Goal: Task Accomplishment & Management: Complete application form

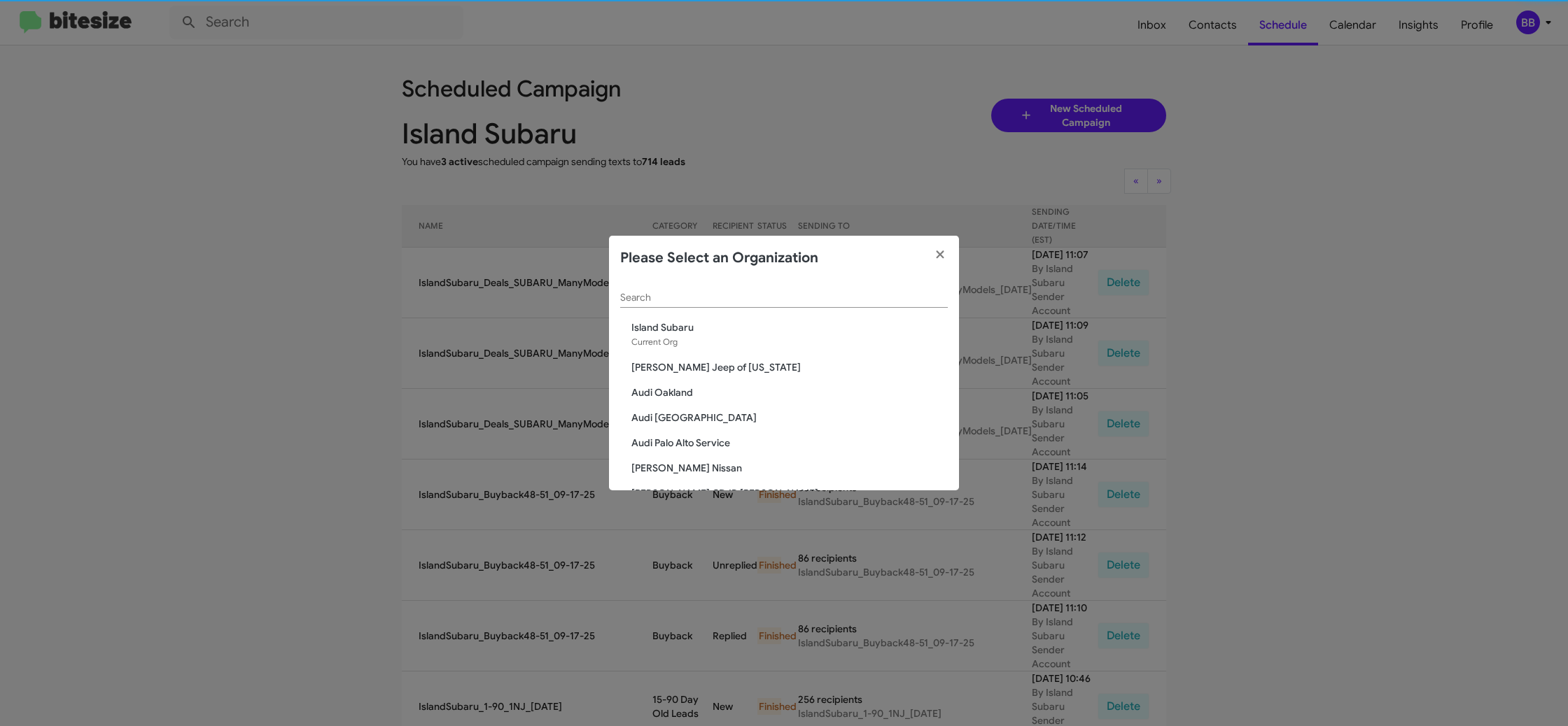
click at [679, 296] on input "Search" at bounding box center [784, 298] width 327 height 11
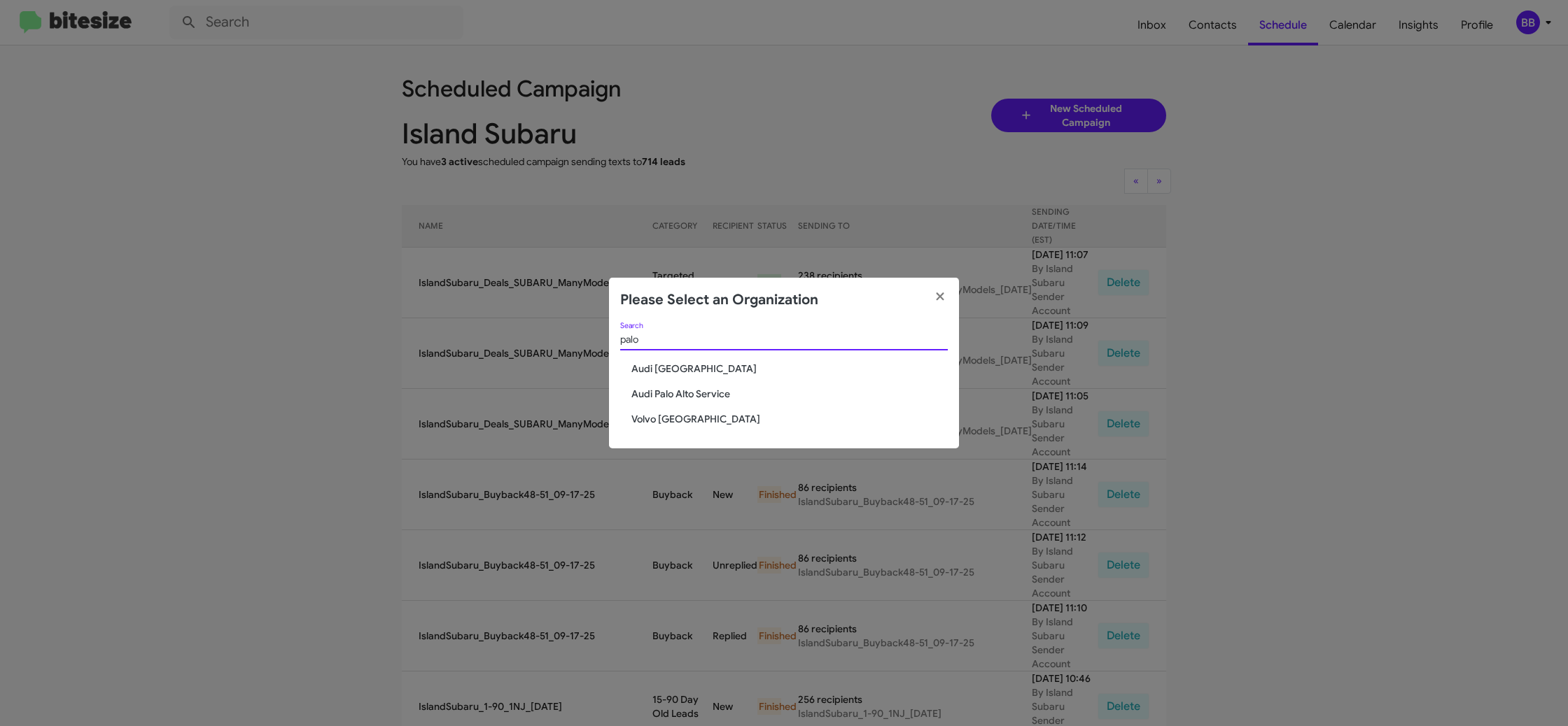
type input "palo"
drag, startPoint x: 677, startPoint y: 426, endPoint x: 677, endPoint y: 414, distance: 12.0
click at [676, 424] on span "Volvo [GEOGRAPHIC_DATA]" at bounding box center [789, 418] width 317 height 14
click at [677, 414] on span "Volvo [GEOGRAPHIC_DATA]" at bounding box center [789, 418] width 317 height 14
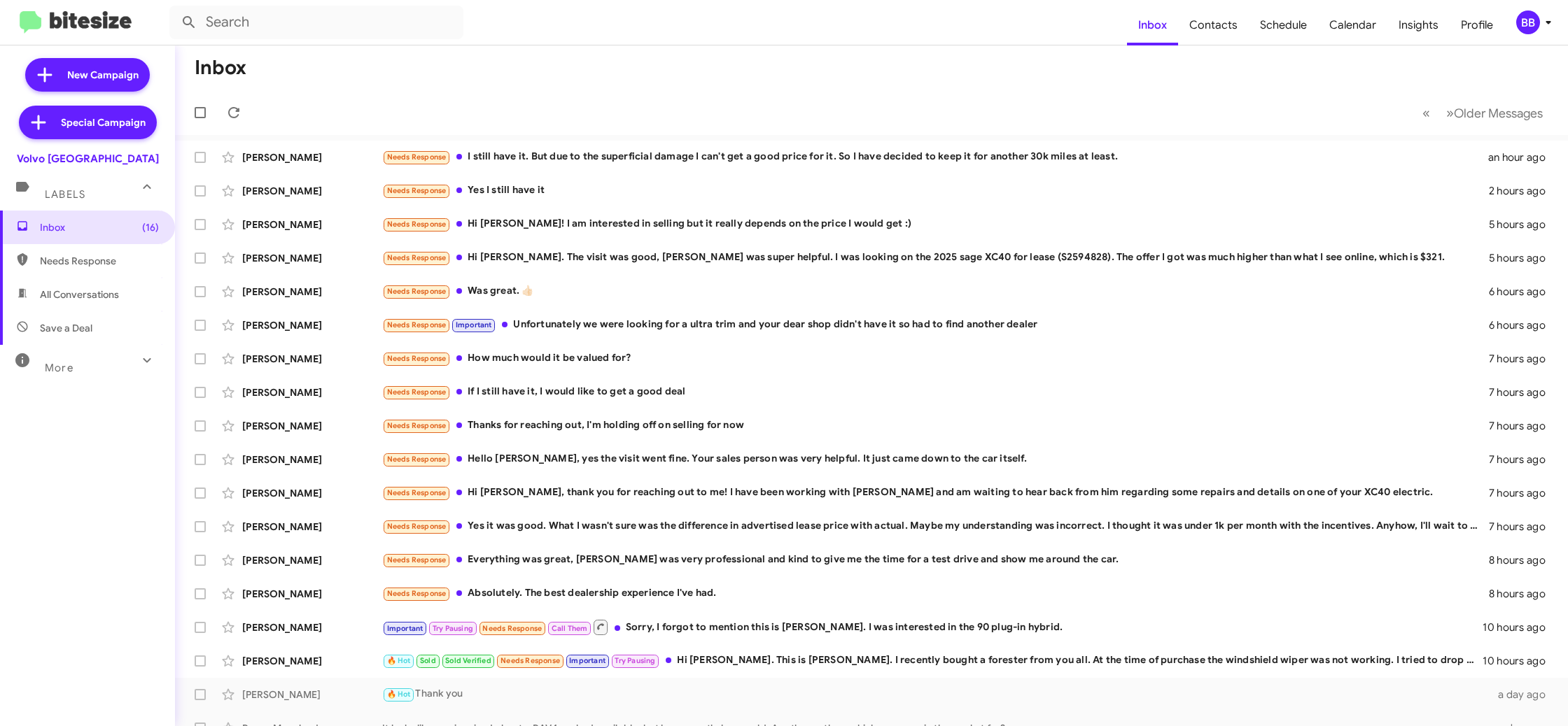
drag, startPoint x: 1526, startPoint y: 18, endPoint x: 1519, endPoint y: 28, distance: 12.2
click at [1523, 20] on div "BB" at bounding box center [1528, 22] width 23 height 23
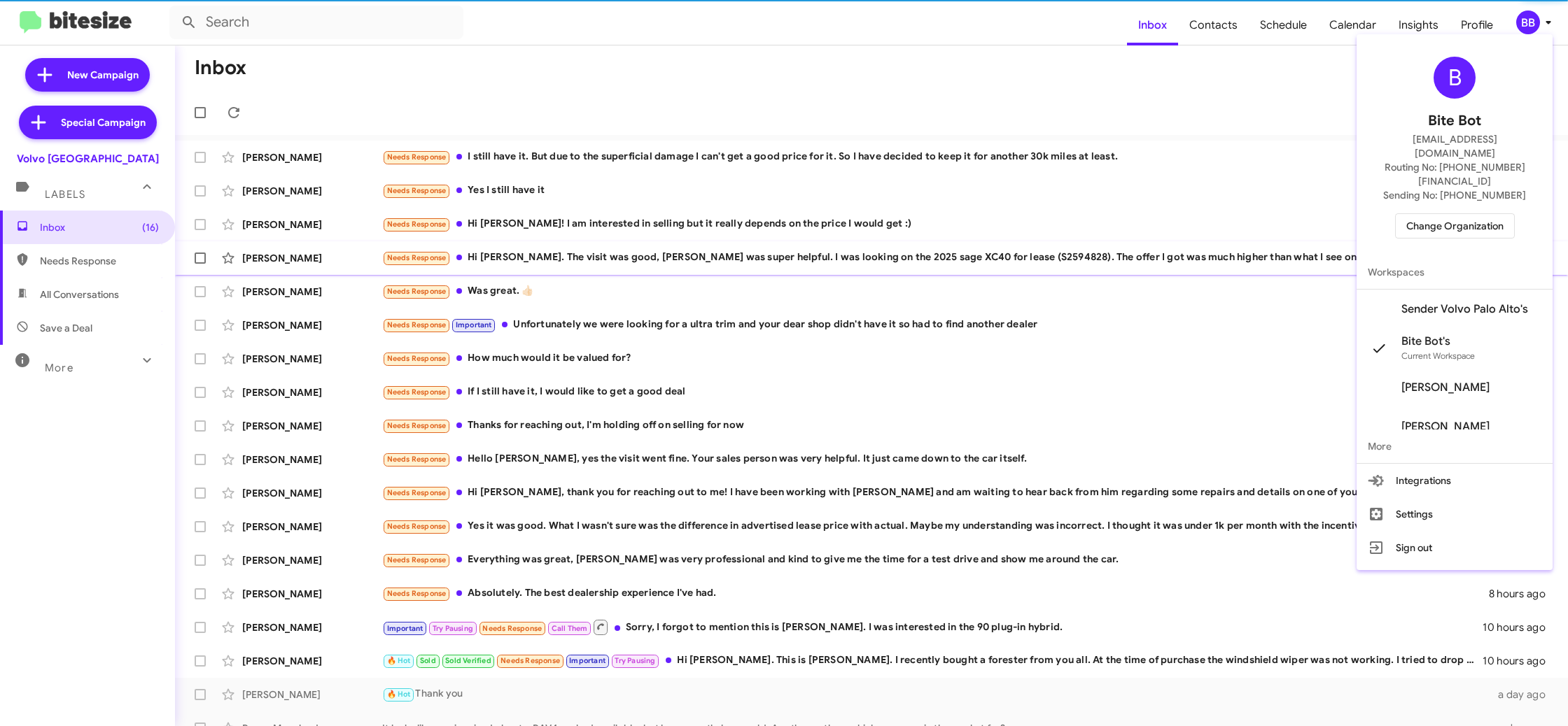
click at [1485, 302] on span "Sender Volvo Palo Alto's" at bounding box center [1464, 308] width 126 height 14
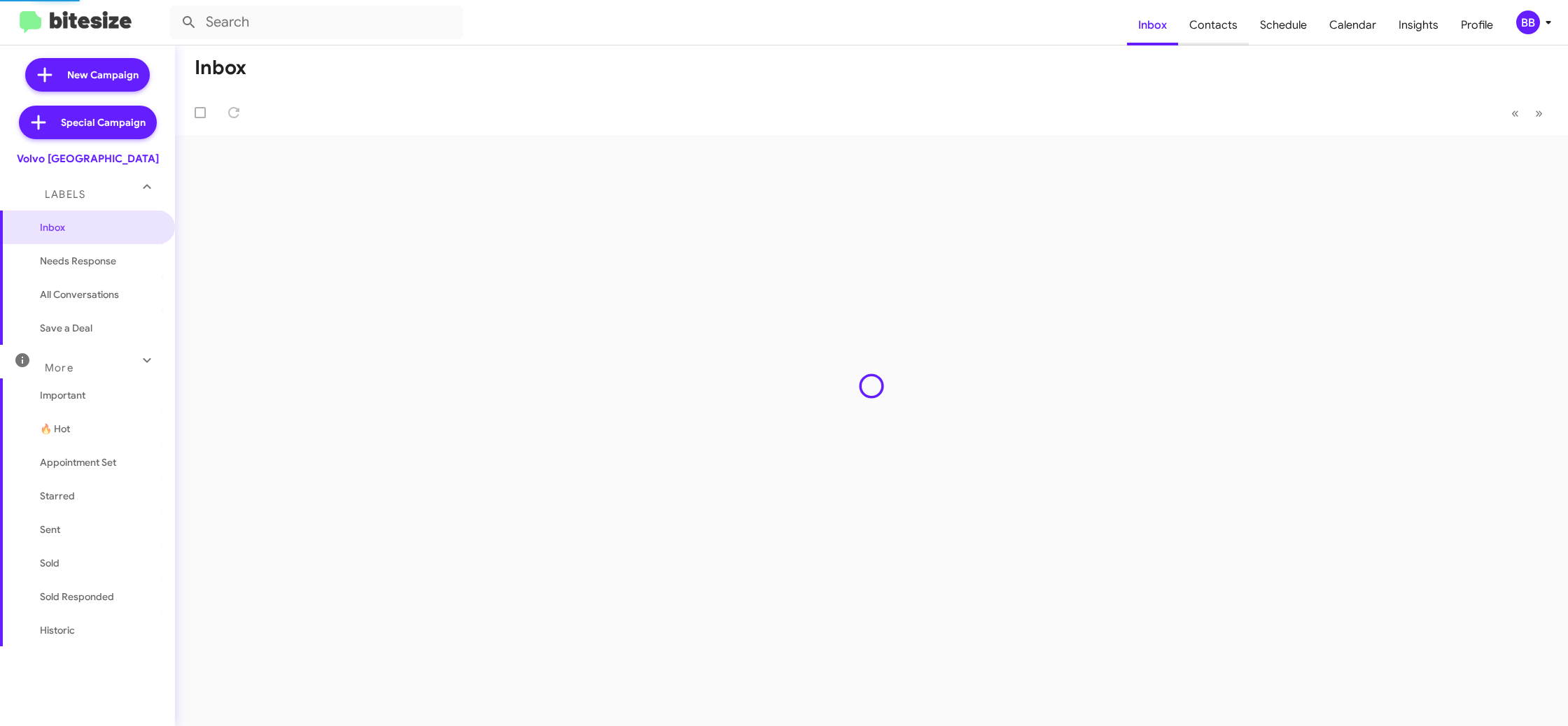
click at [1216, 28] on span "Contacts" at bounding box center [1212, 25] width 70 height 40
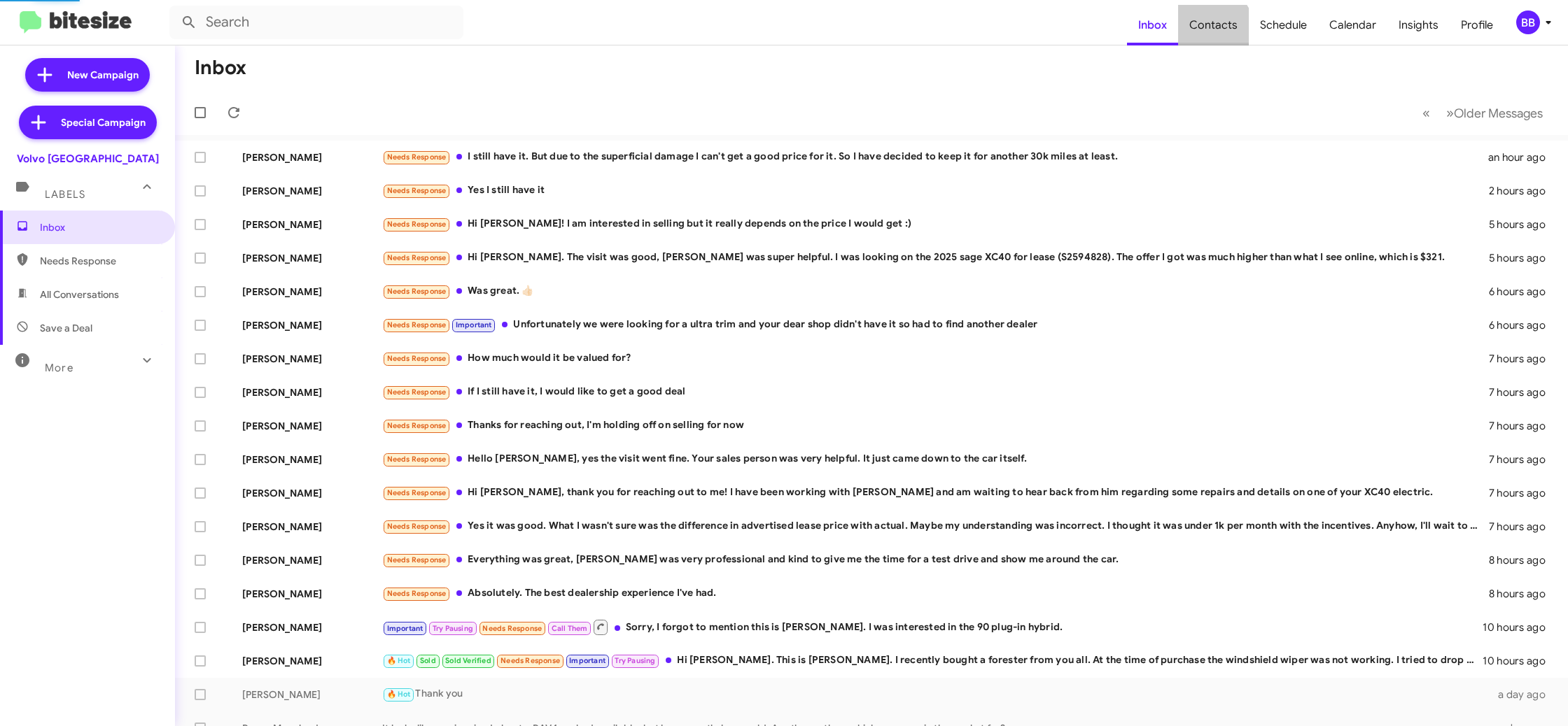
click at [1216, 28] on span "Contacts" at bounding box center [1212, 25] width 70 height 40
type input "in:groups"
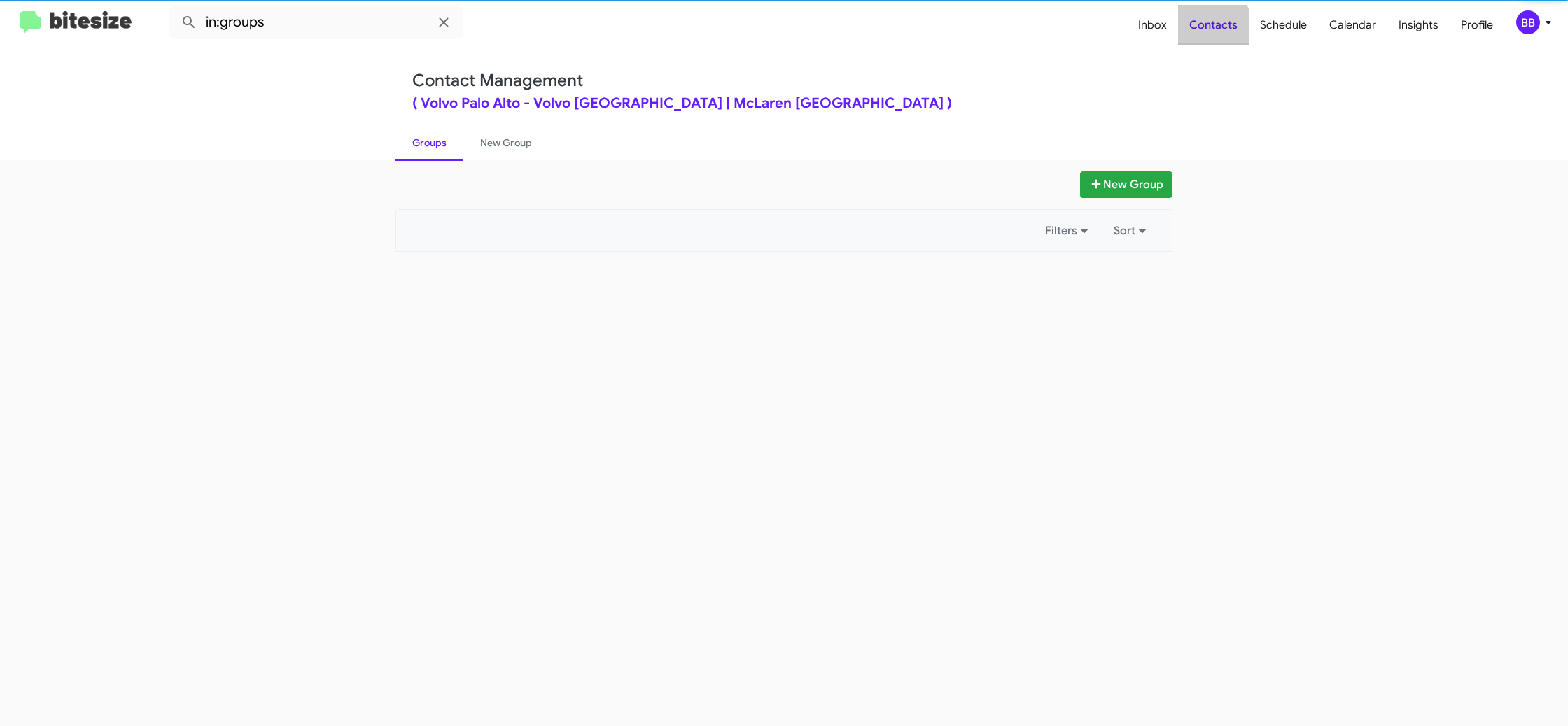
click at [1216, 28] on span "Contacts" at bounding box center [1212, 25] width 70 height 40
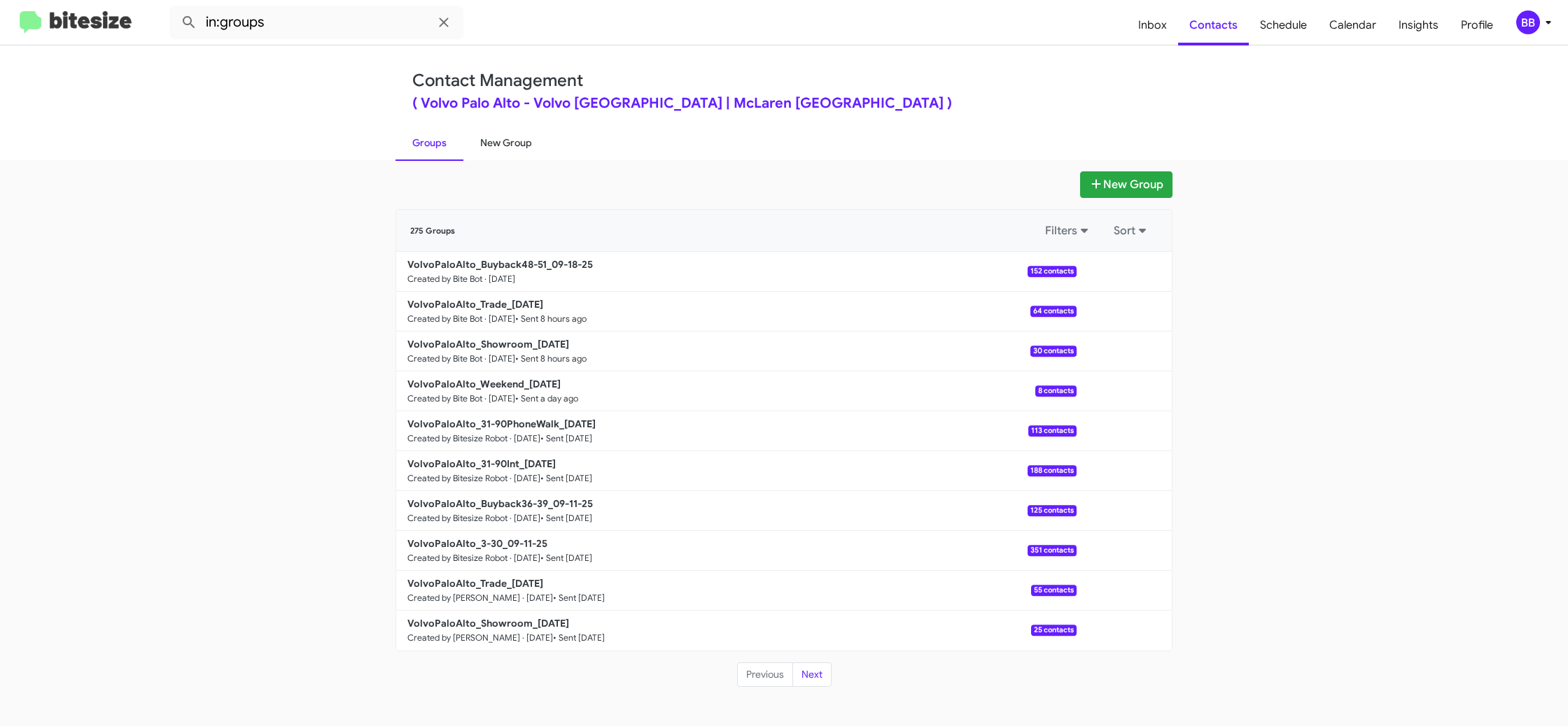
click at [519, 139] on link "New Group" at bounding box center [505, 142] width 85 height 36
drag, startPoint x: 519, startPoint y: 139, endPoint x: 502, endPoint y: 208, distance: 71.1
click at [519, 139] on link "New Group" at bounding box center [505, 142] width 85 height 36
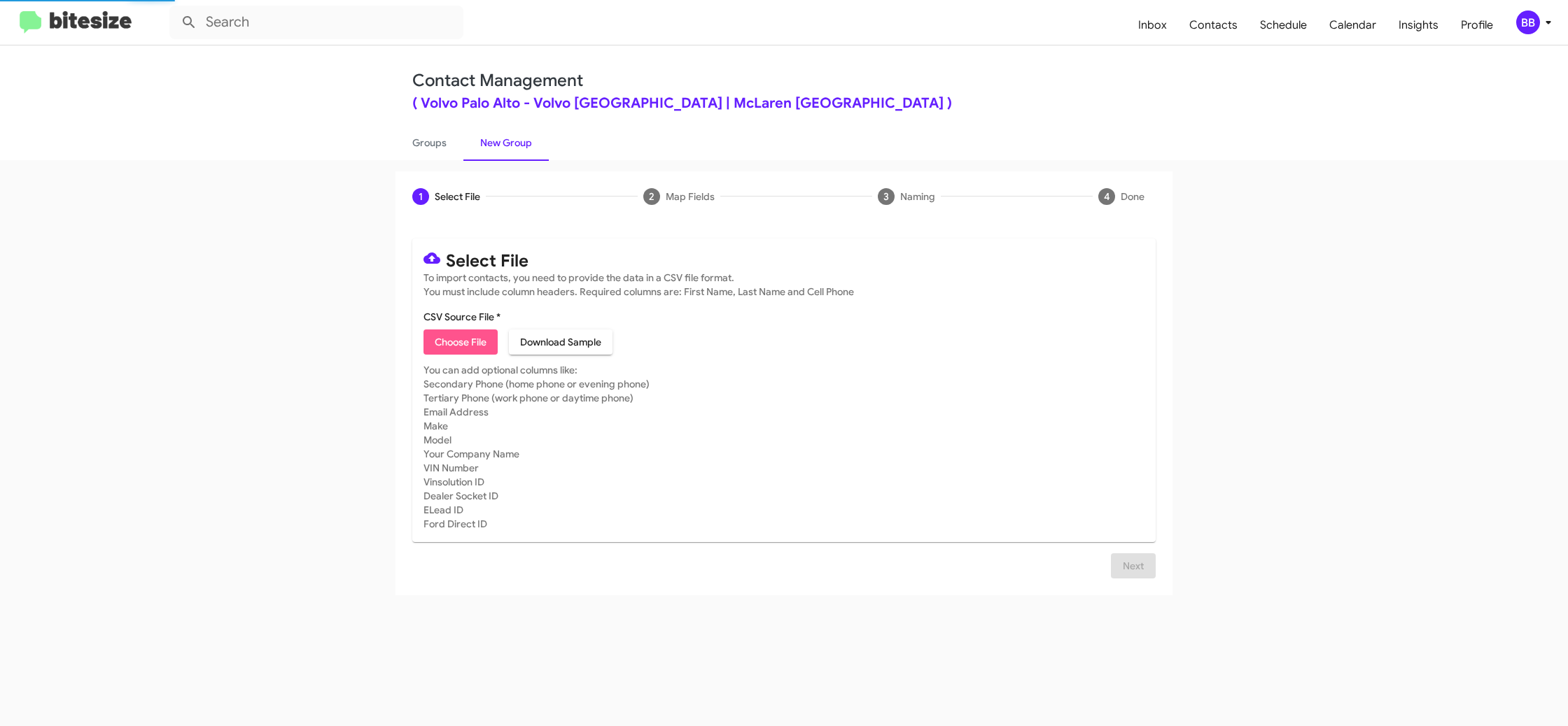
click at [454, 333] on span "Choose File" at bounding box center [461, 342] width 52 height 25
type input "VolvoPaloAlto_3-30_09-18-25"
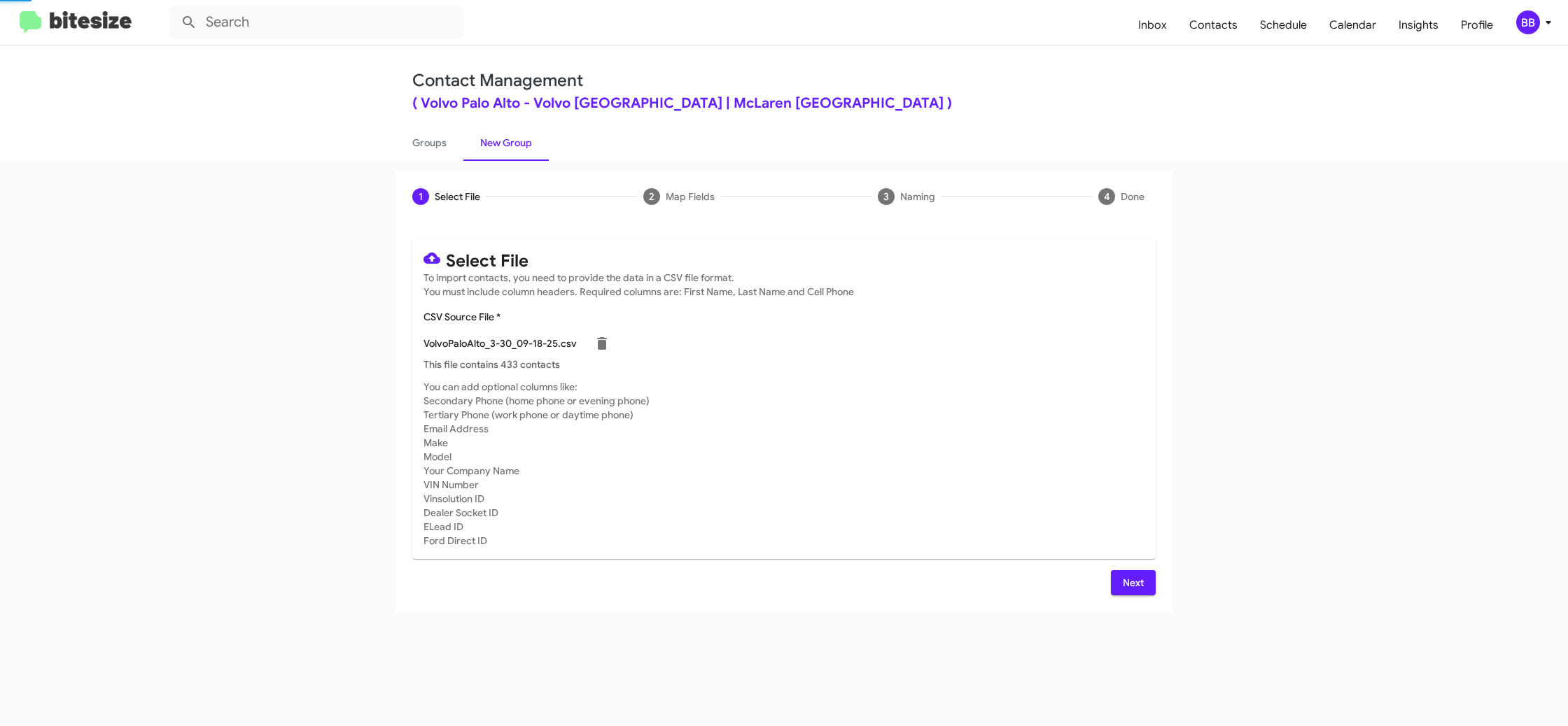
click at [964, 448] on mat-card-subtitle "You can add optional columns like: Secondary Phone (home phone or evening phone…" at bounding box center [784, 463] width 721 height 168
click at [1136, 584] on span "Next" at bounding box center [1133, 582] width 23 height 25
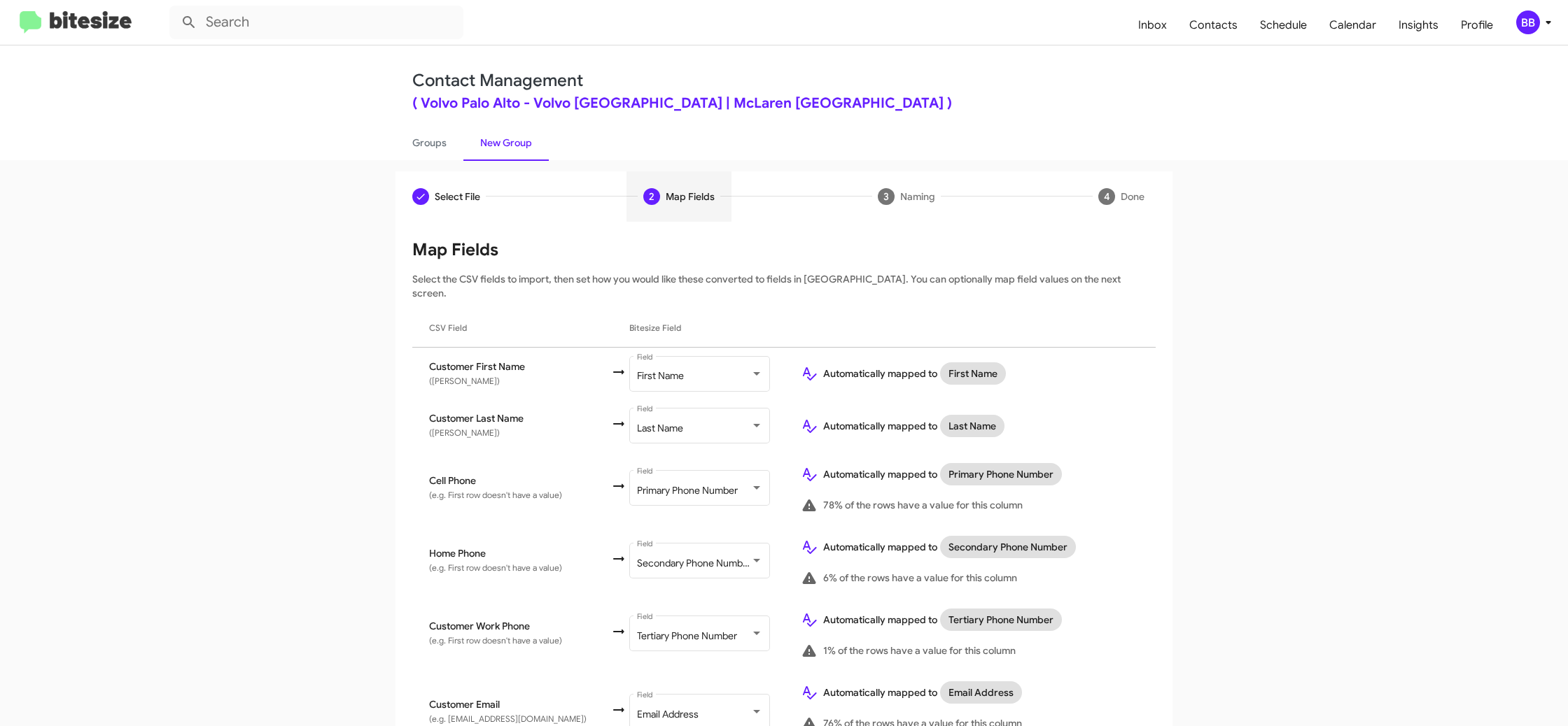
scroll to position [588, 0]
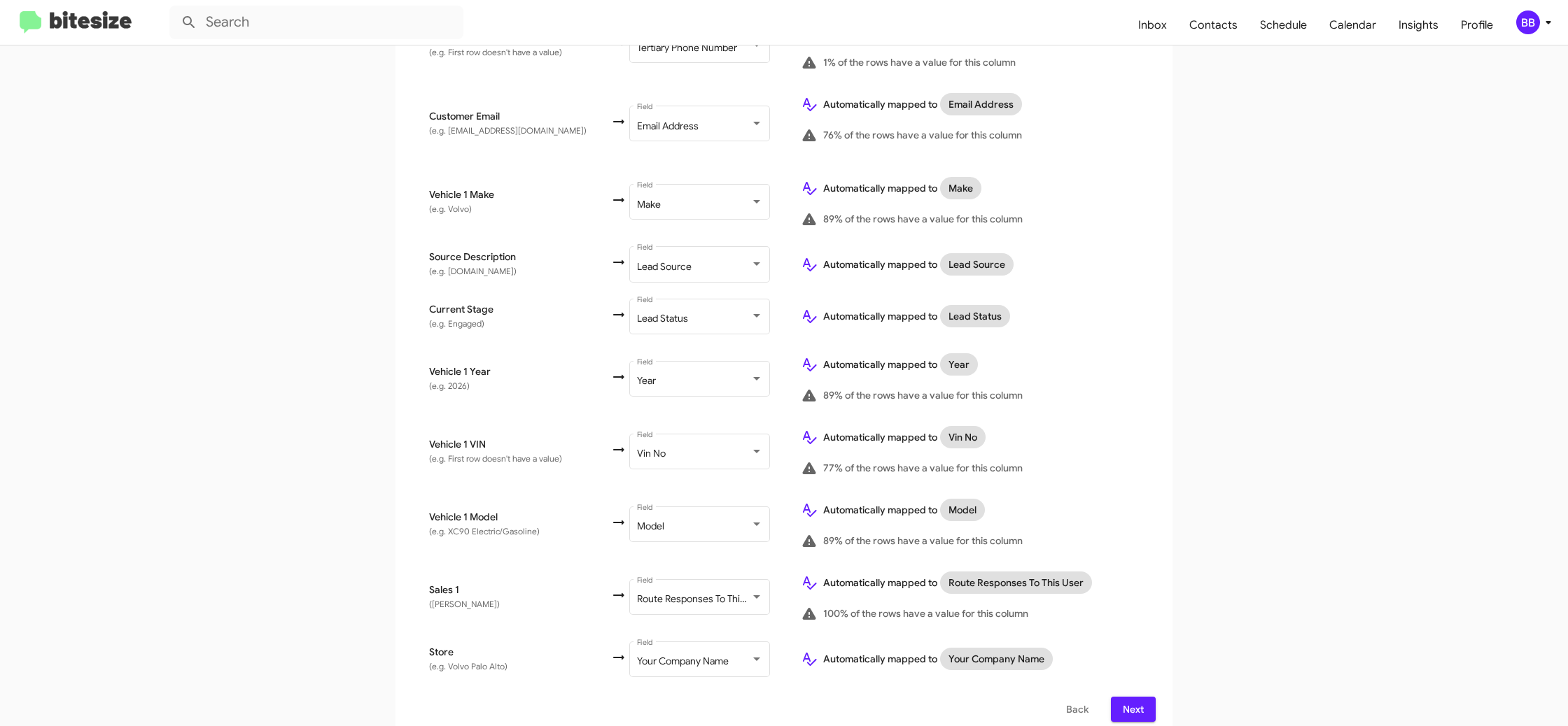
click at [1131, 697] on span "Next" at bounding box center [1133, 709] width 23 height 25
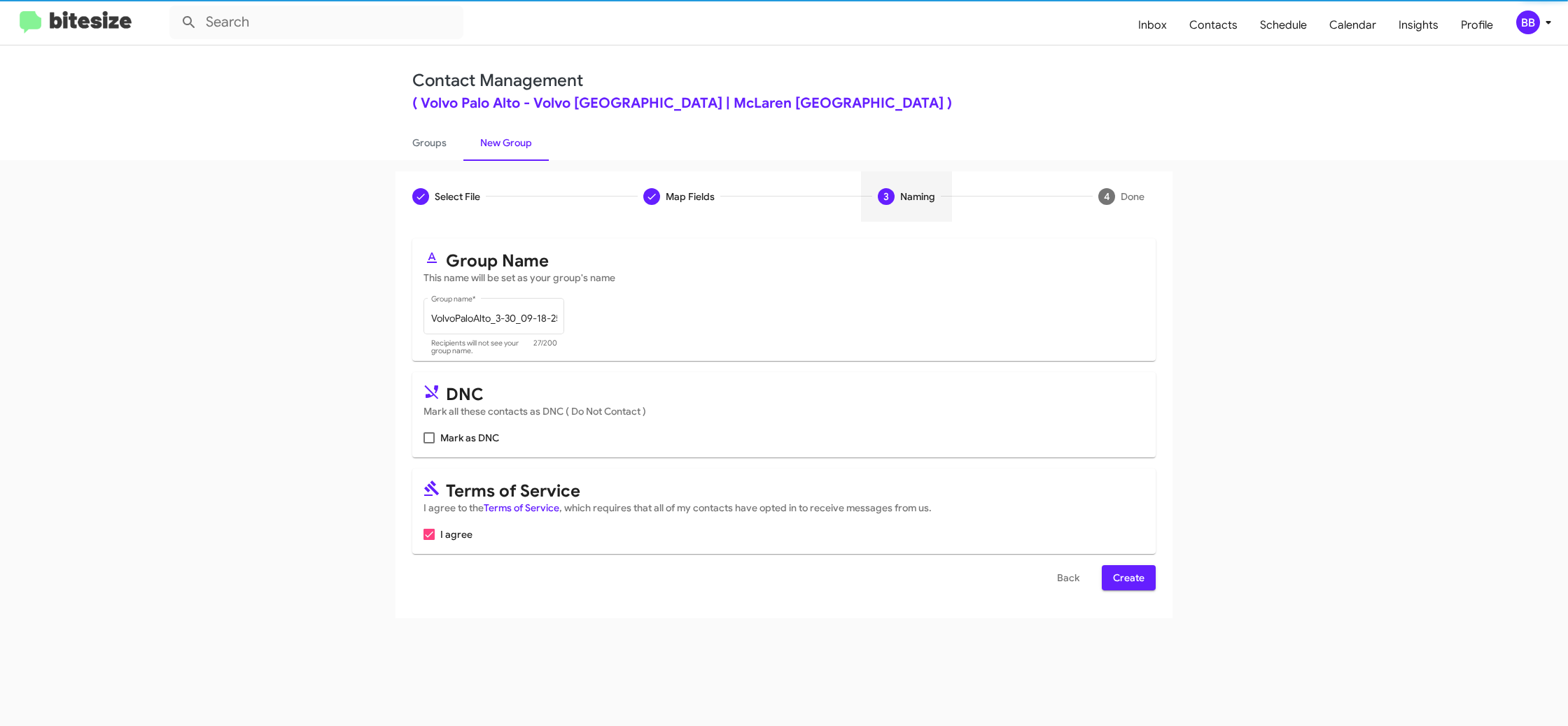
scroll to position [0, 0]
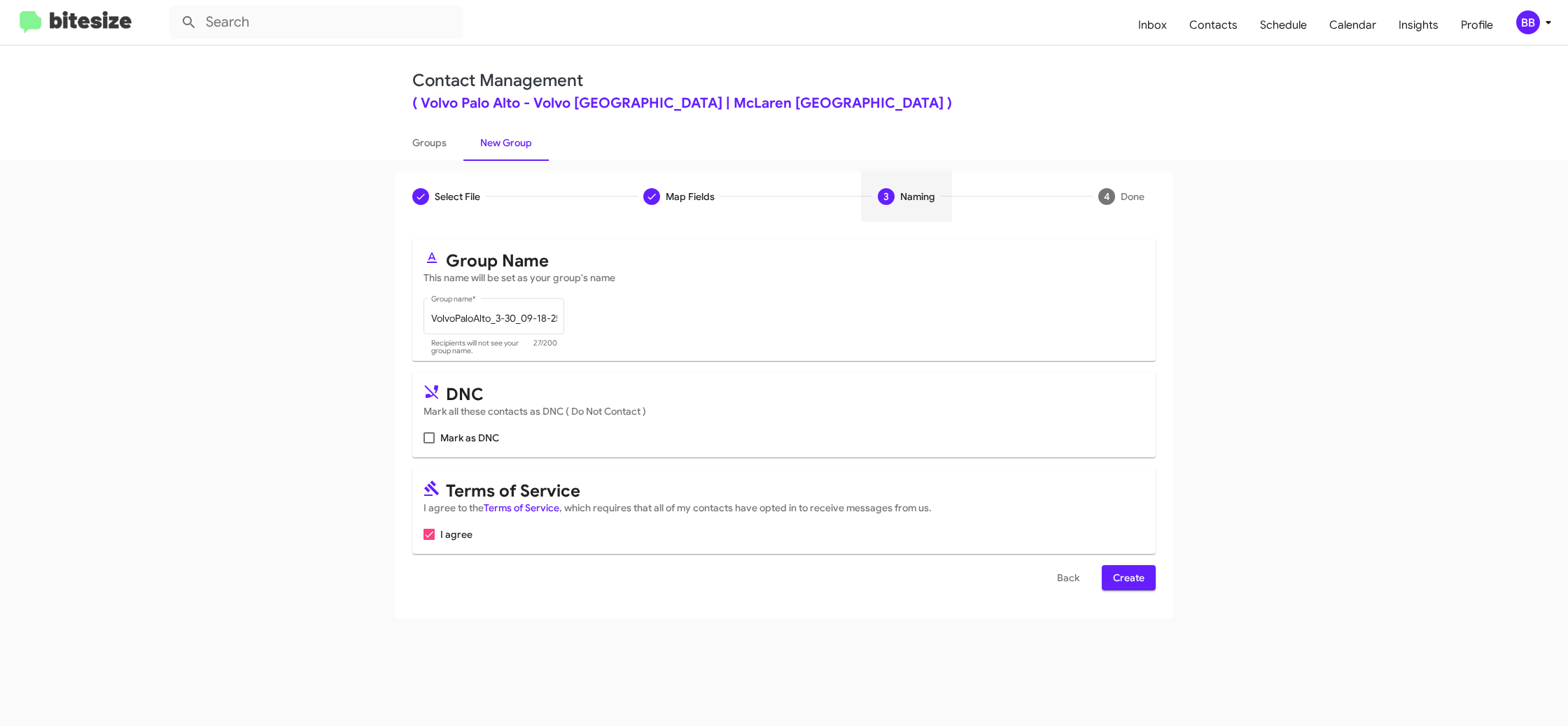
drag, startPoint x: 1114, startPoint y: 592, endPoint x: 1095, endPoint y: 561, distance: 36.4
click at [1114, 592] on div "Select File To import contacts, you need to provide the data in a CSV file form…" at bounding box center [783, 420] width 777 height 397
drag, startPoint x: 1123, startPoint y: 577, endPoint x: 939, endPoint y: 430, distance: 235.5
click at [1123, 576] on span "Create" at bounding box center [1128, 577] width 32 height 25
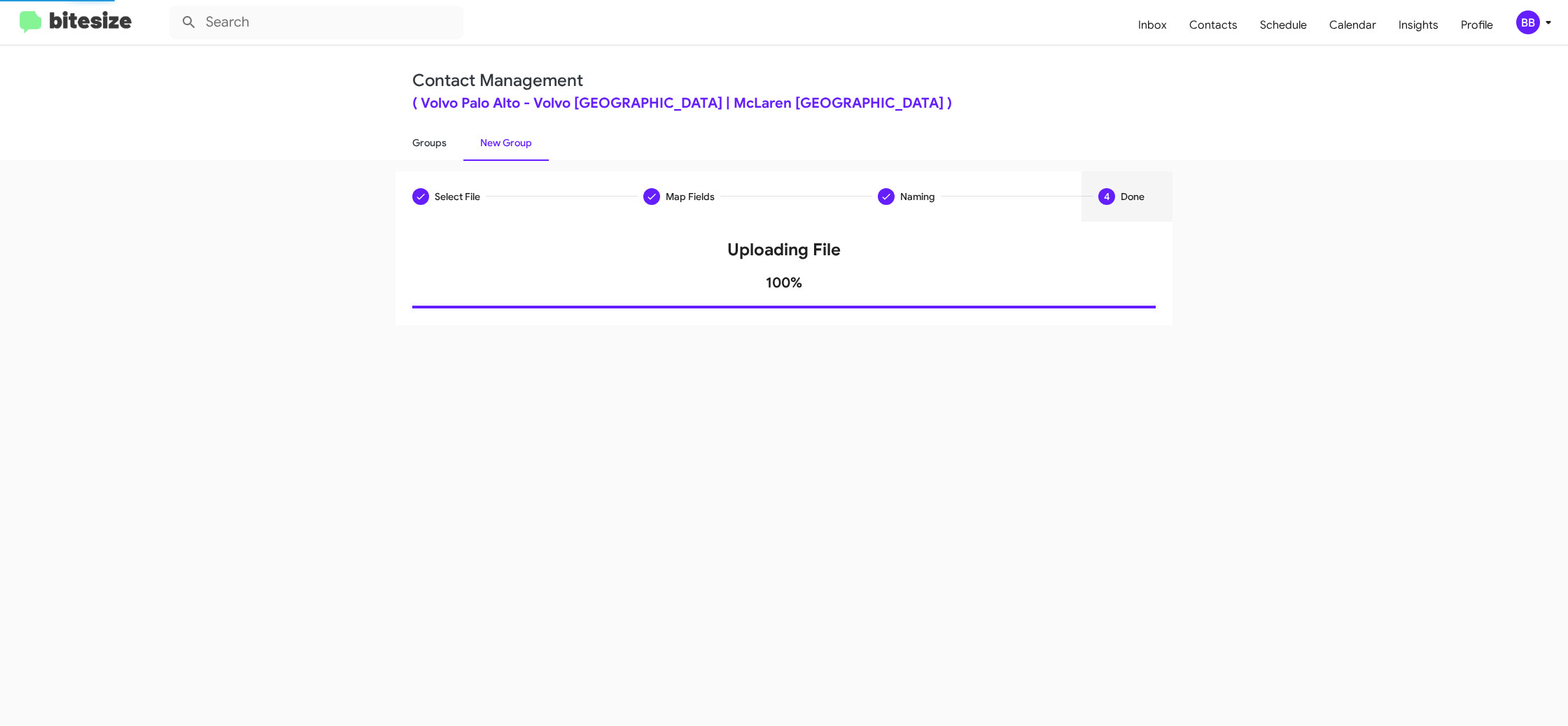
click at [434, 142] on link "Groups" at bounding box center [429, 142] width 68 height 36
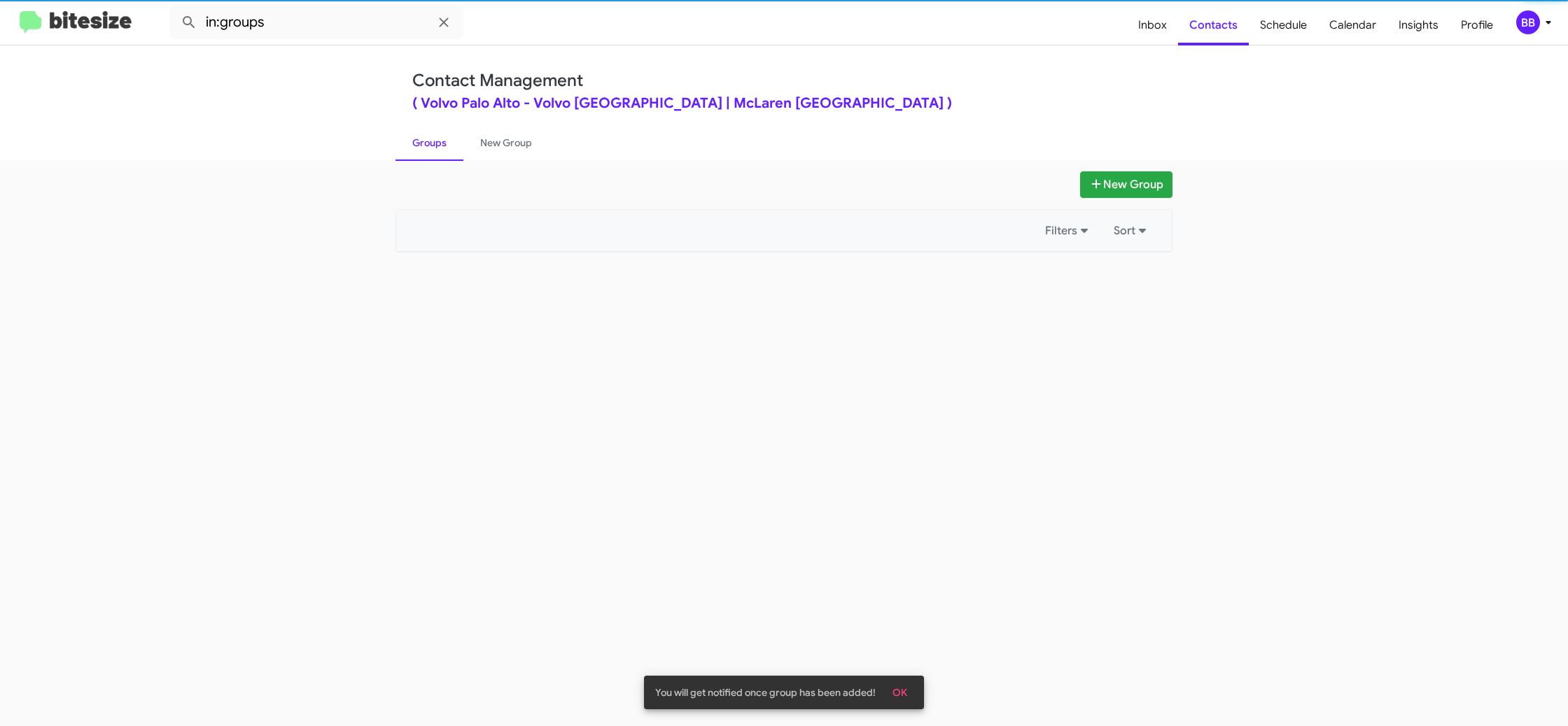
click at [434, 142] on link "Groups" at bounding box center [429, 142] width 68 height 36
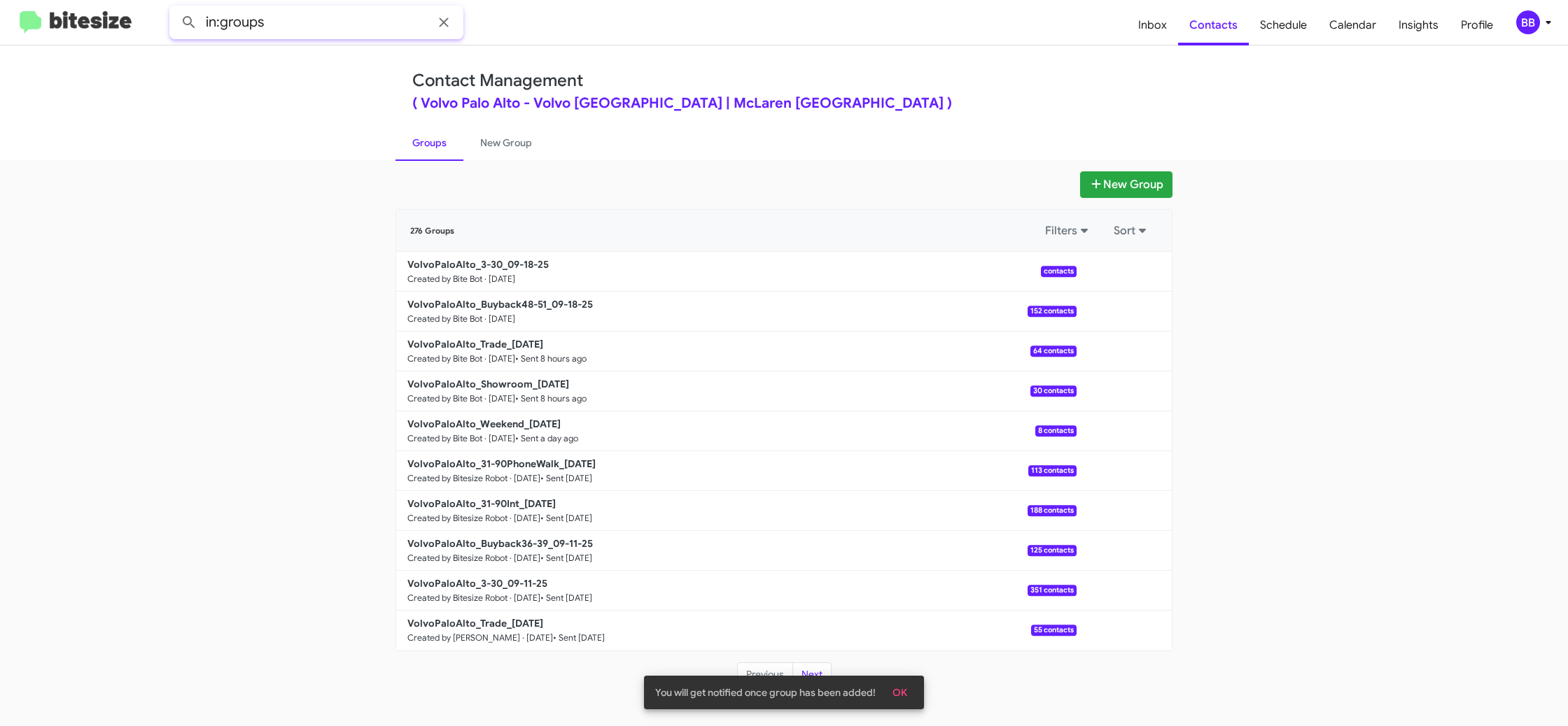
click at [311, 29] on input "in:groups" at bounding box center [316, 22] width 294 height 33
type input "in:groups 3-30"
click at [175, 8] on button at bounding box center [189, 22] width 28 height 28
click at [515, 126] on link "New Group" at bounding box center [505, 142] width 85 height 36
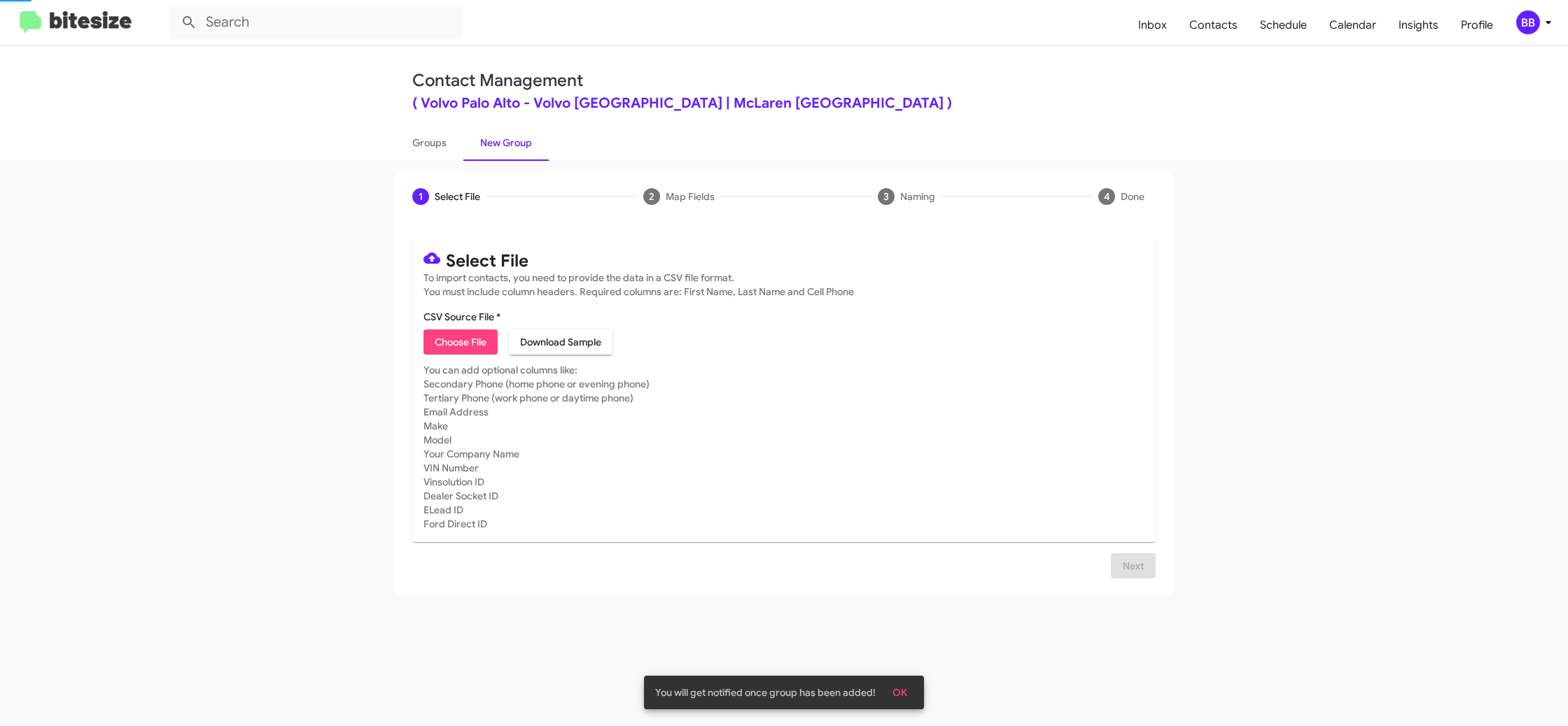
click at [469, 142] on link "New Group" at bounding box center [505, 142] width 85 height 36
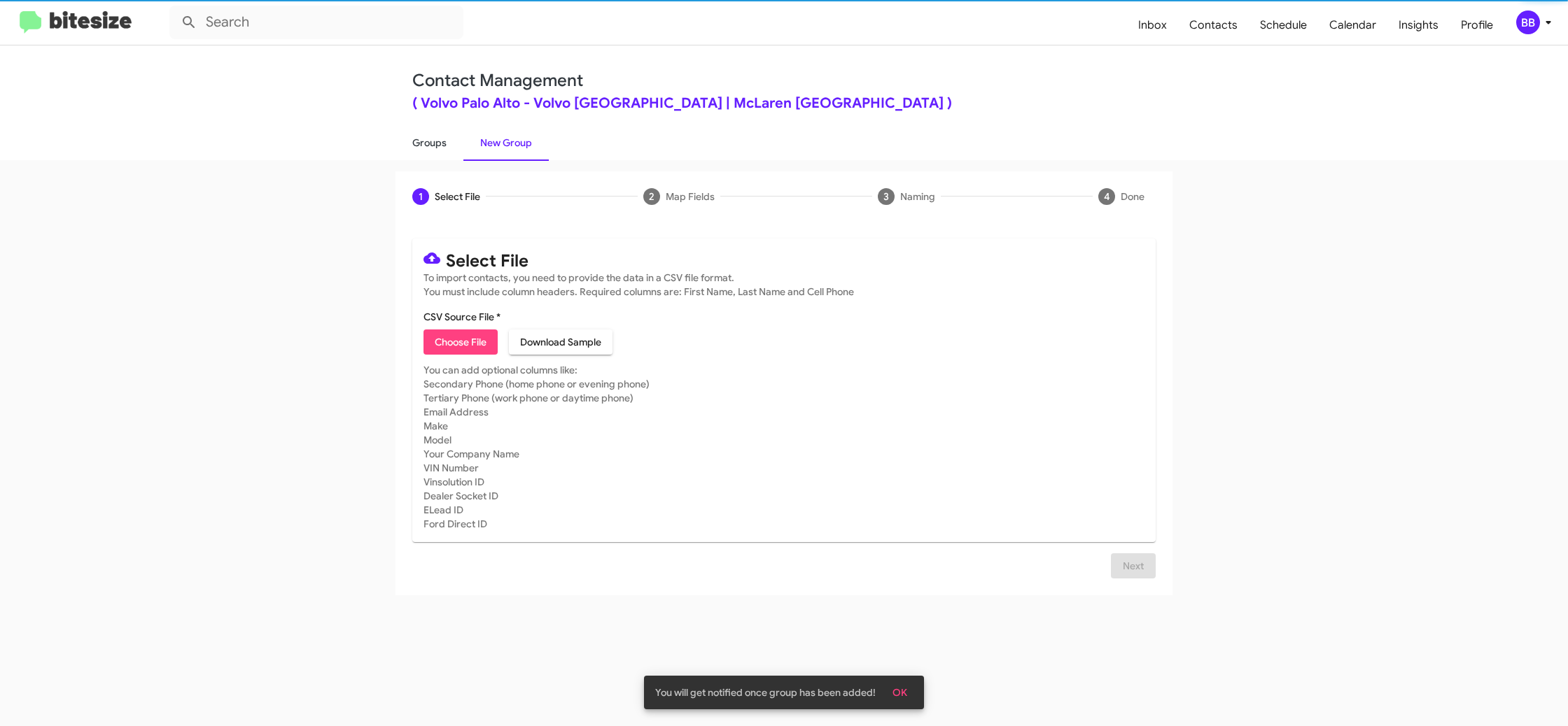
click at [441, 142] on link "Groups" at bounding box center [429, 142] width 68 height 36
type input "in:groups"
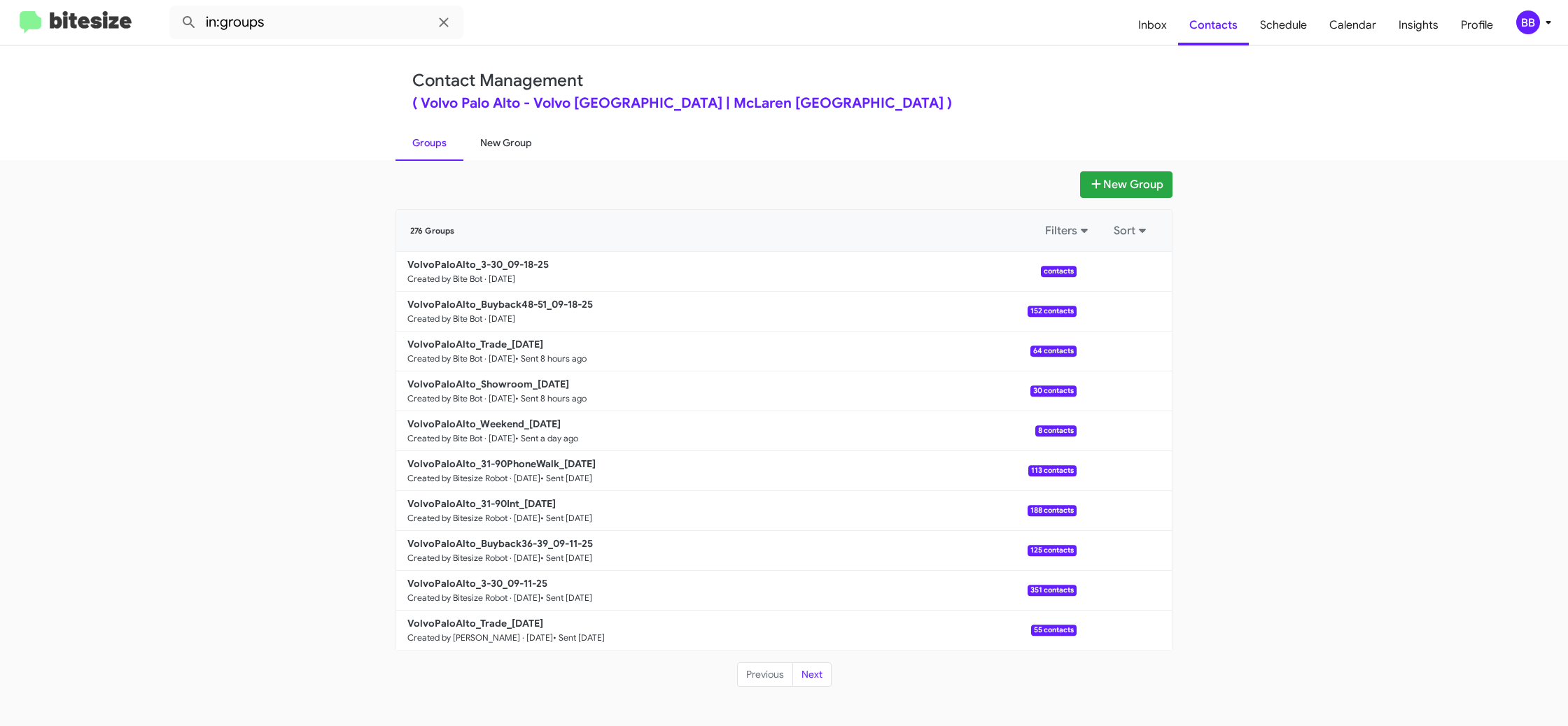
click at [495, 146] on link "New Group" at bounding box center [505, 142] width 85 height 36
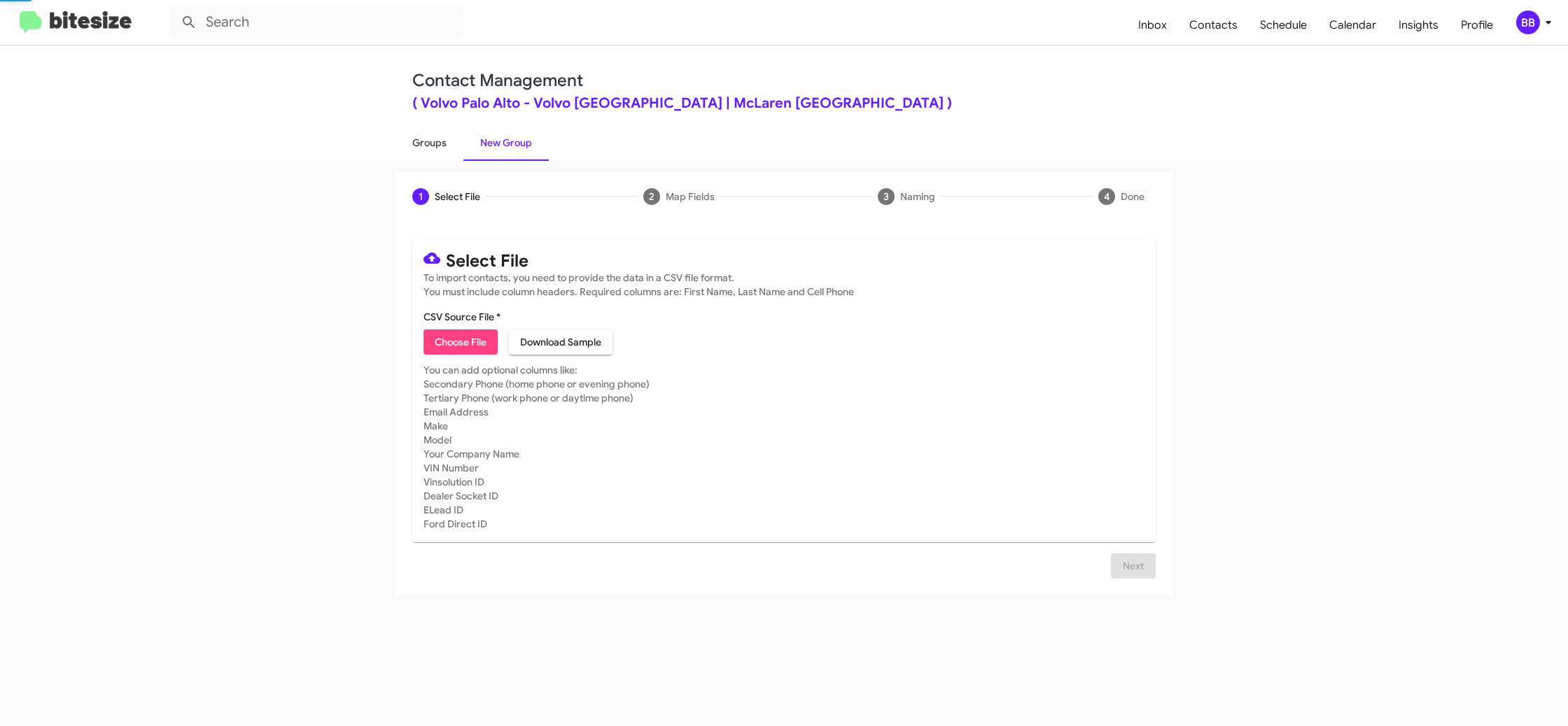
click at [432, 144] on link "Groups" at bounding box center [429, 142] width 68 height 36
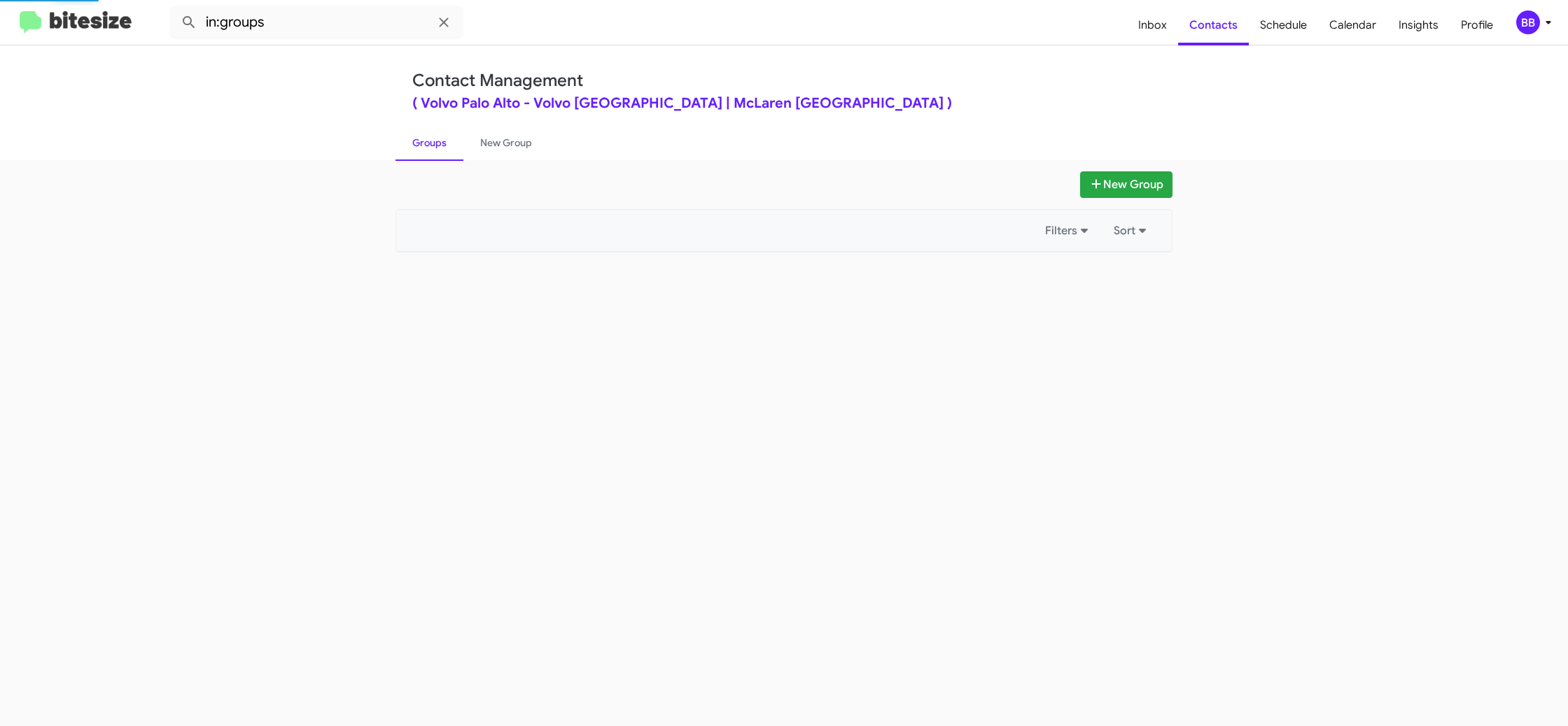
drag, startPoint x: 432, startPoint y: 144, endPoint x: 301, endPoint y: 67, distance: 152.0
click at [425, 138] on link "Groups" at bounding box center [429, 142] width 68 height 36
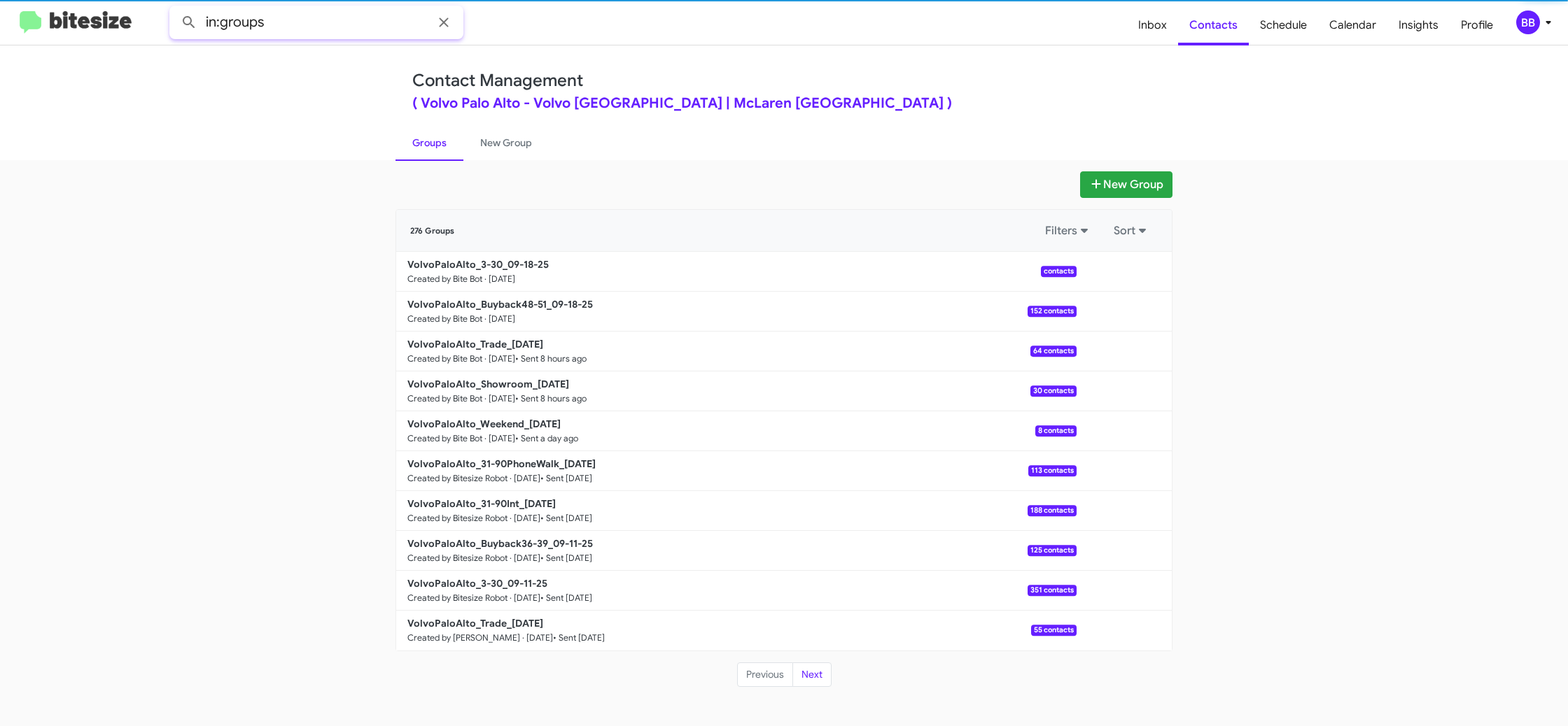
click at [329, 33] on input "in:groups" at bounding box center [316, 22] width 294 height 33
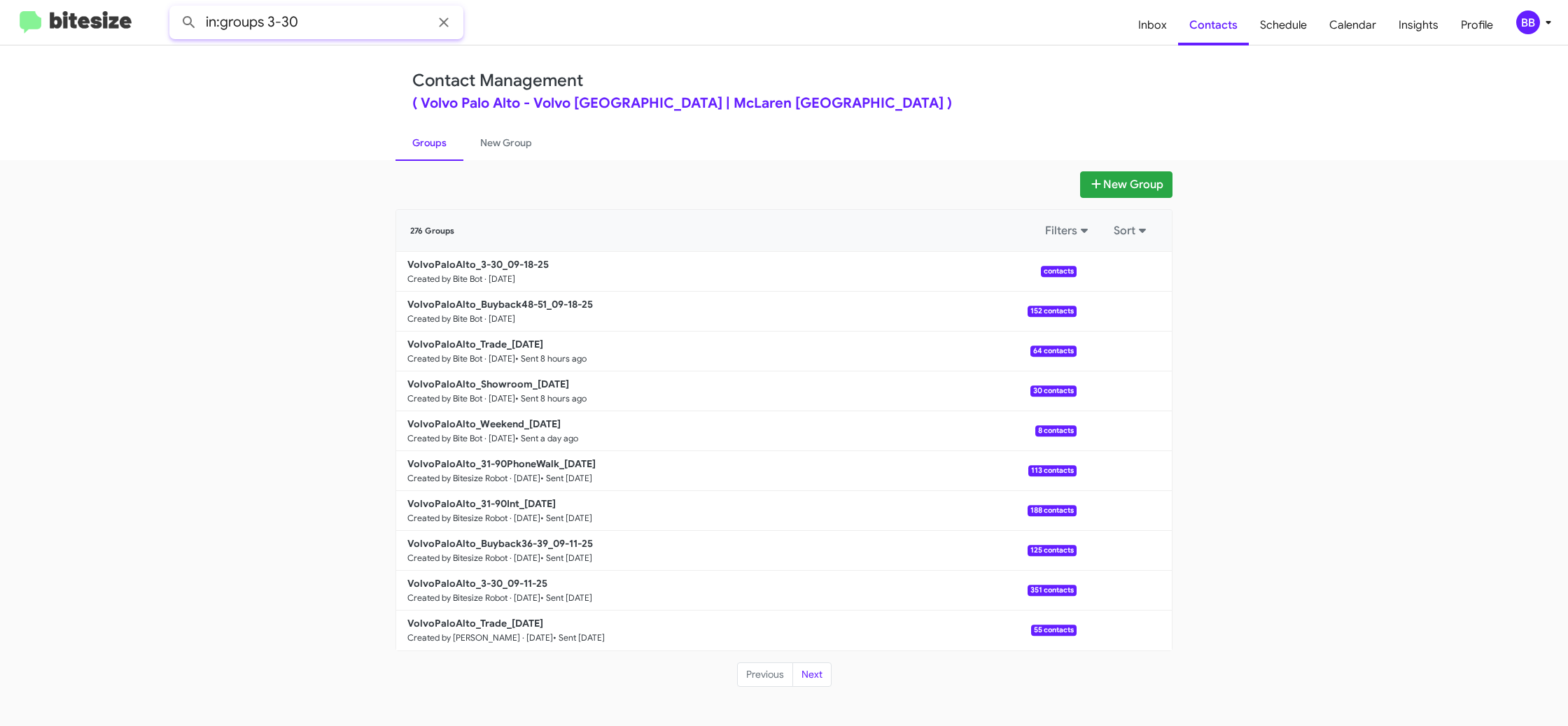
type input "in:groups 3-30"
click at [175, 8] on button at bounding box center [189, 22] width 28 height 28
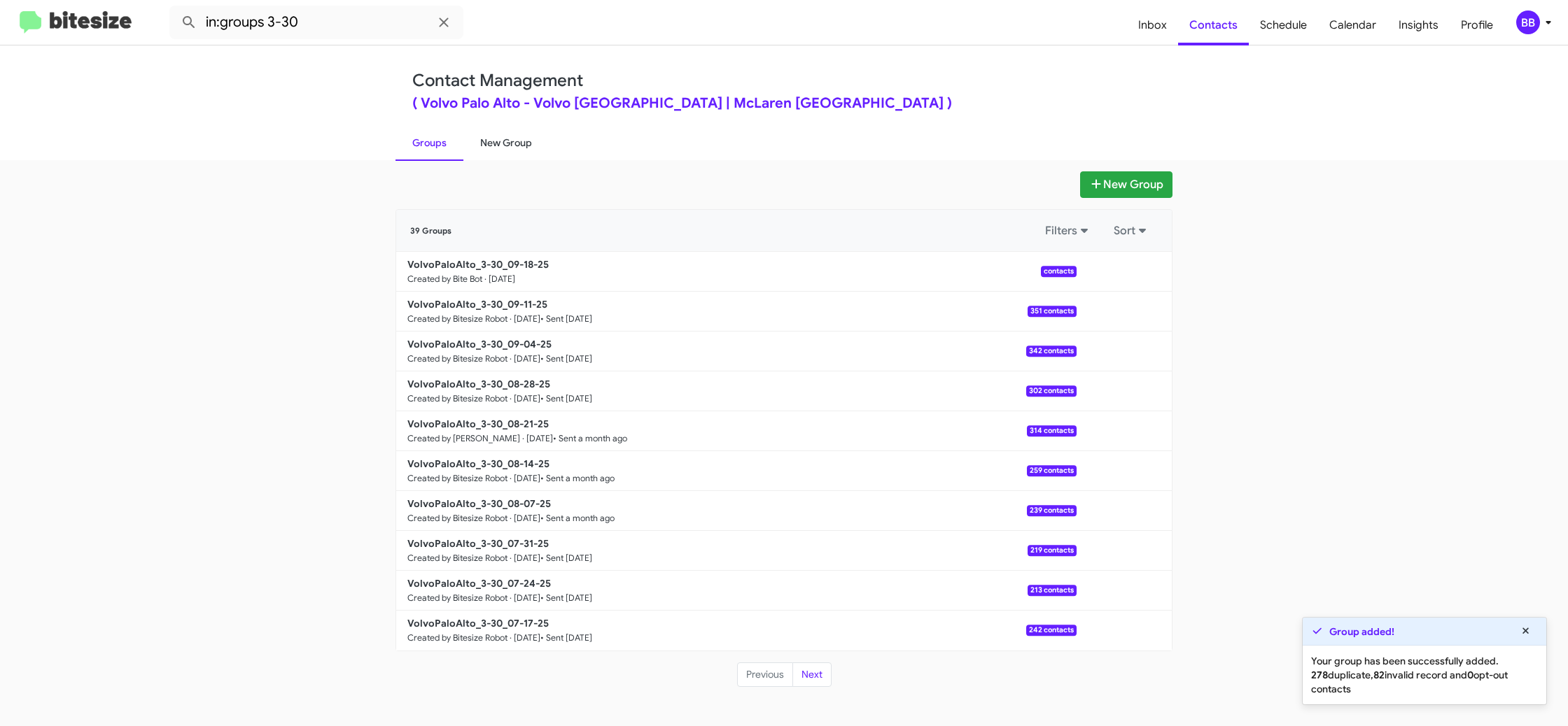
drag, startPoint x: 503, startPoint y: 157, endPoint x: 484, endPoint y: 154, distance: 19.2
click at [502, 157] on link "New Group" at bounding box center [505, 142] width 85 height 36
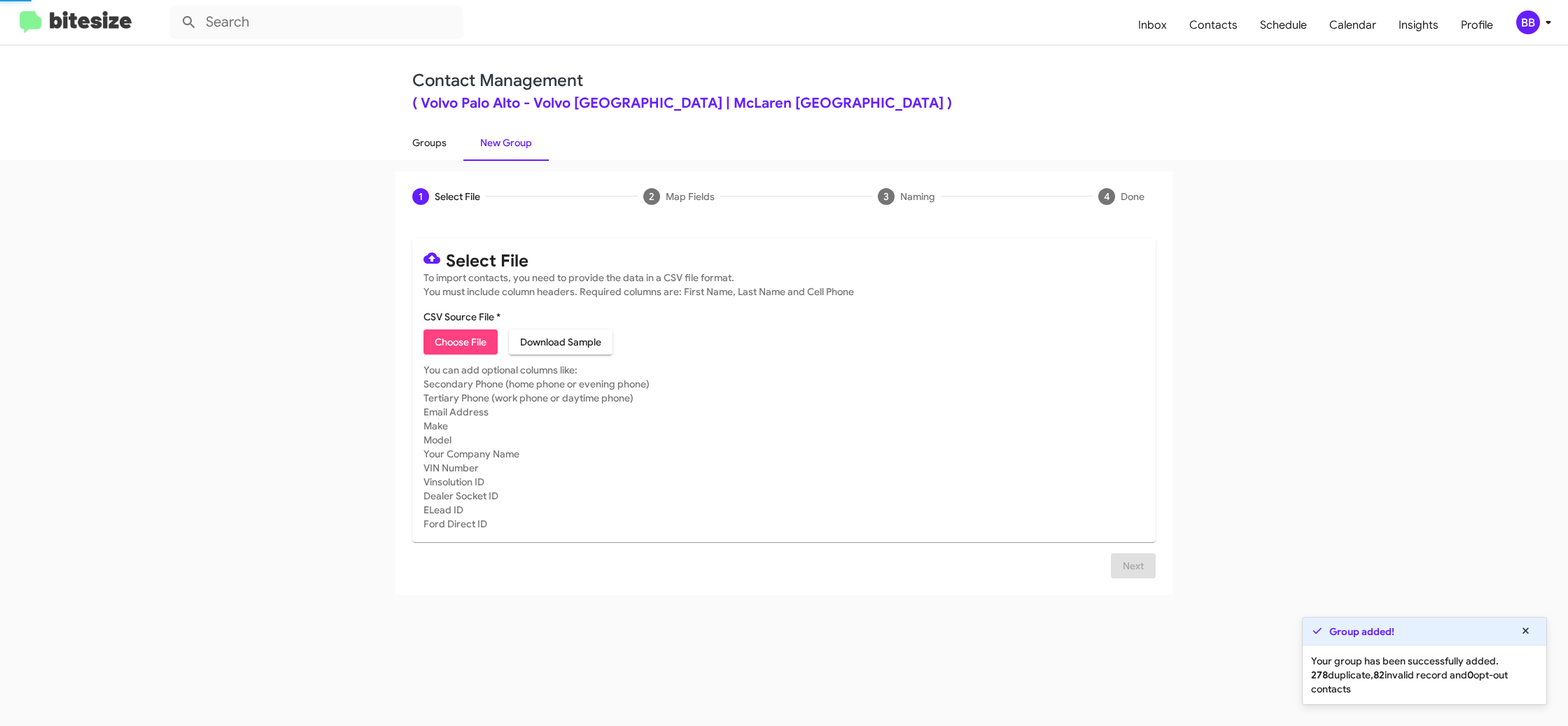
click at [437, 145] on link "Groups" at bounding box center [429, 142] width 68 height 36
type input "in:groups"
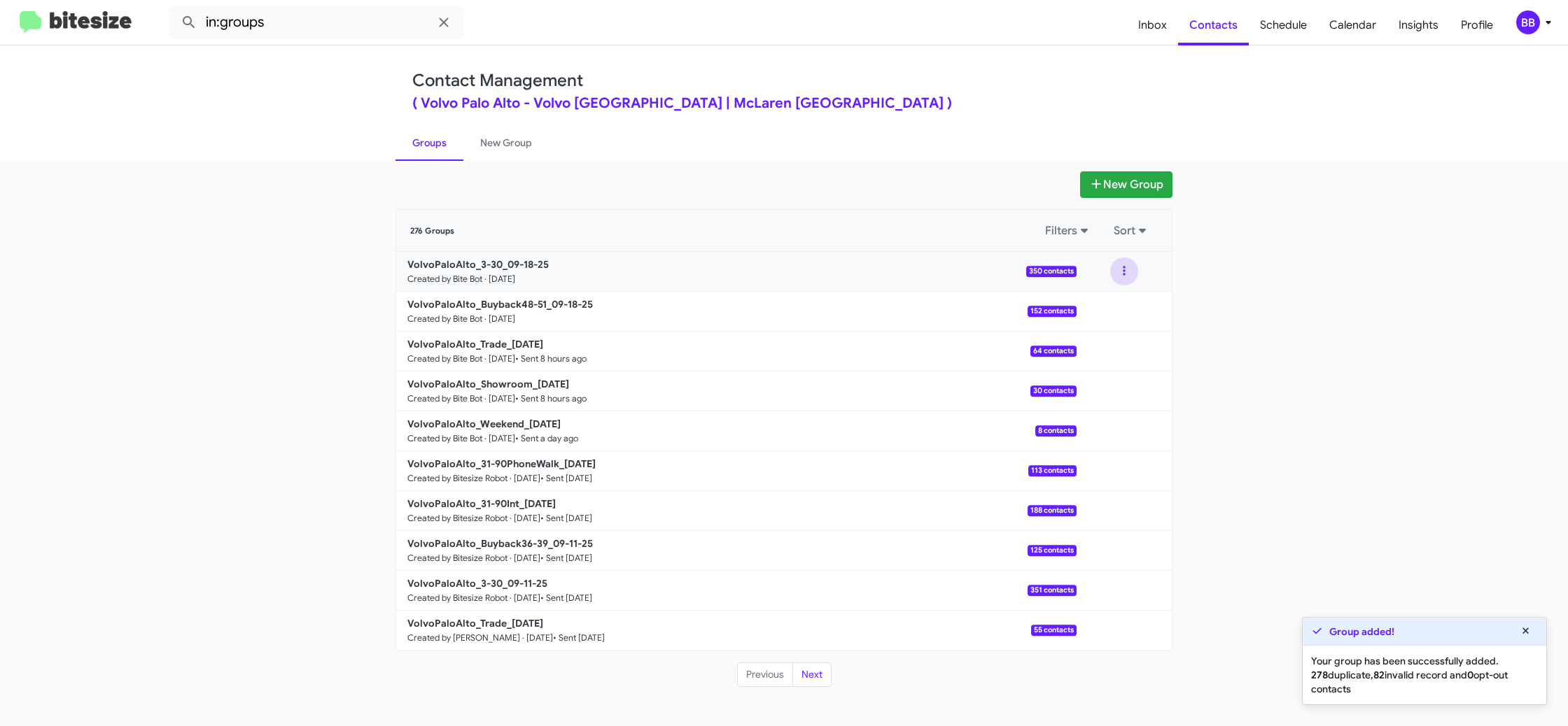
drag, startPoint x: 1122, startPoint y: 272, endPoint x: 1120, endPoint y: 284, distance: 12.2
click at [1123, 274] on button at bounding box center [1124, 271] width 28 height 28
click at [1113, 302] on button "View contacts" at bounding box center [1082, 308] width 112 height 33
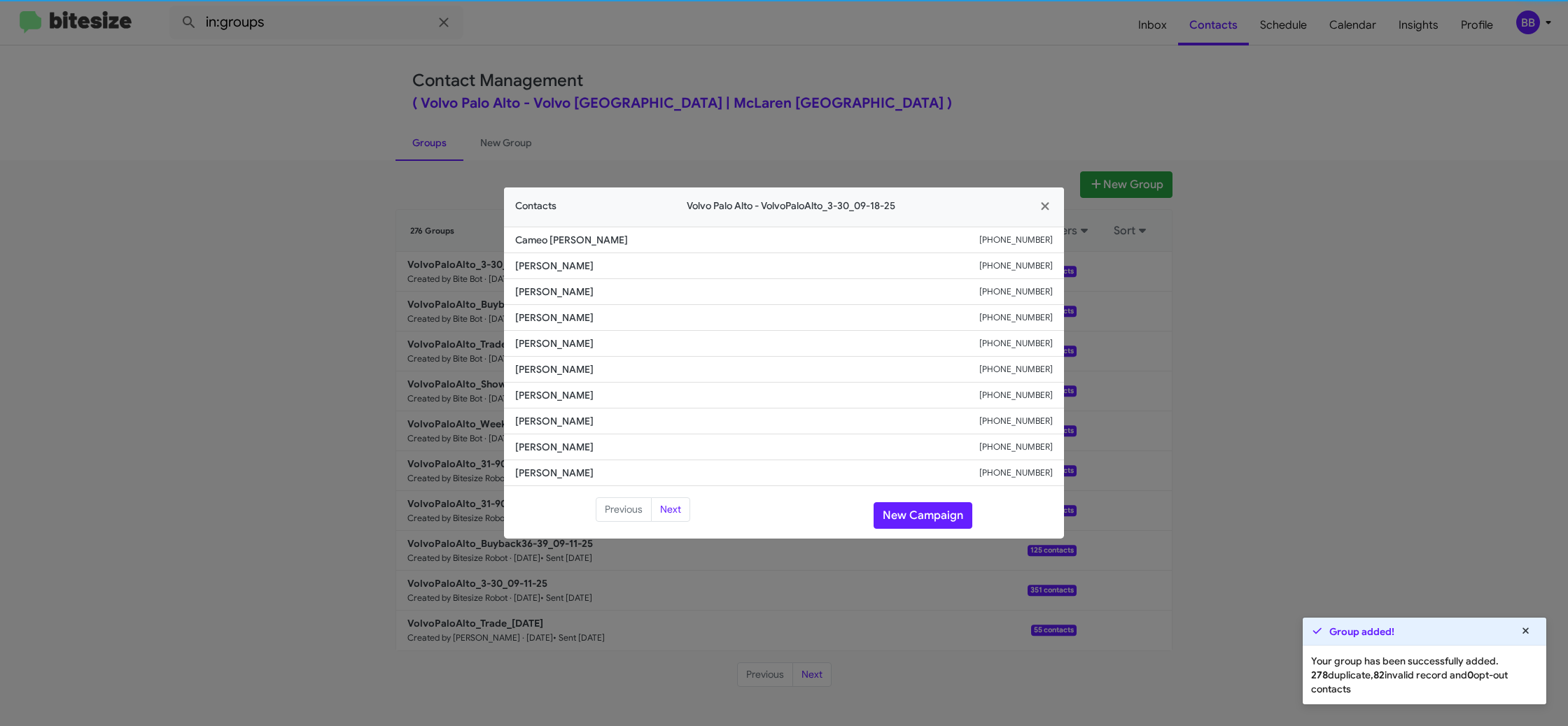
click at [549, 351] on li "John Beatty +16509241504" at bounding box center [783, 344] width 560 height 26
copy span "John Beatty"
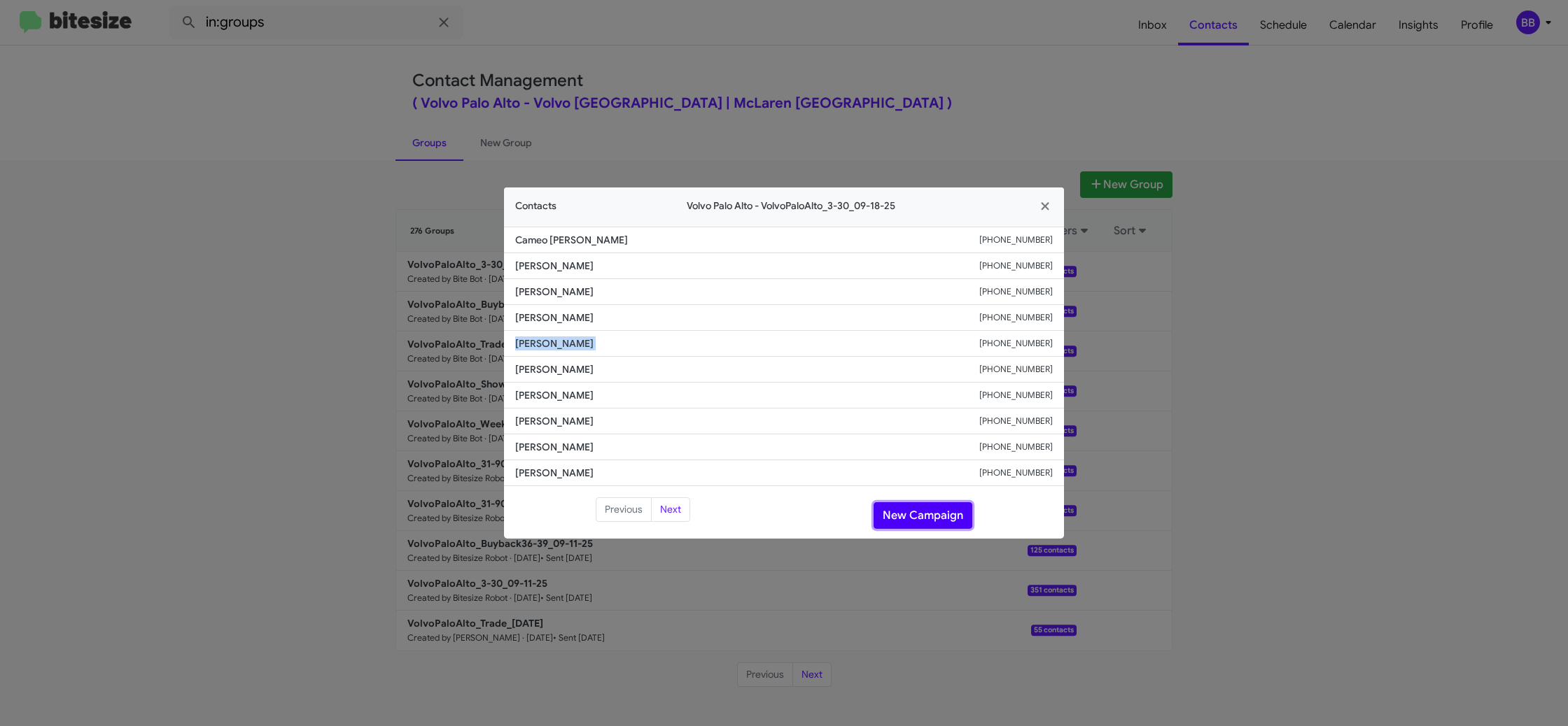
drag, startPoint x: 921, startPoint y: 516, endPoint x: 867, endPoint y: 462, distance: 76.4
click at [921, 516] on button "New Campaign" at bounding box center [922, 515] width 99 height 27
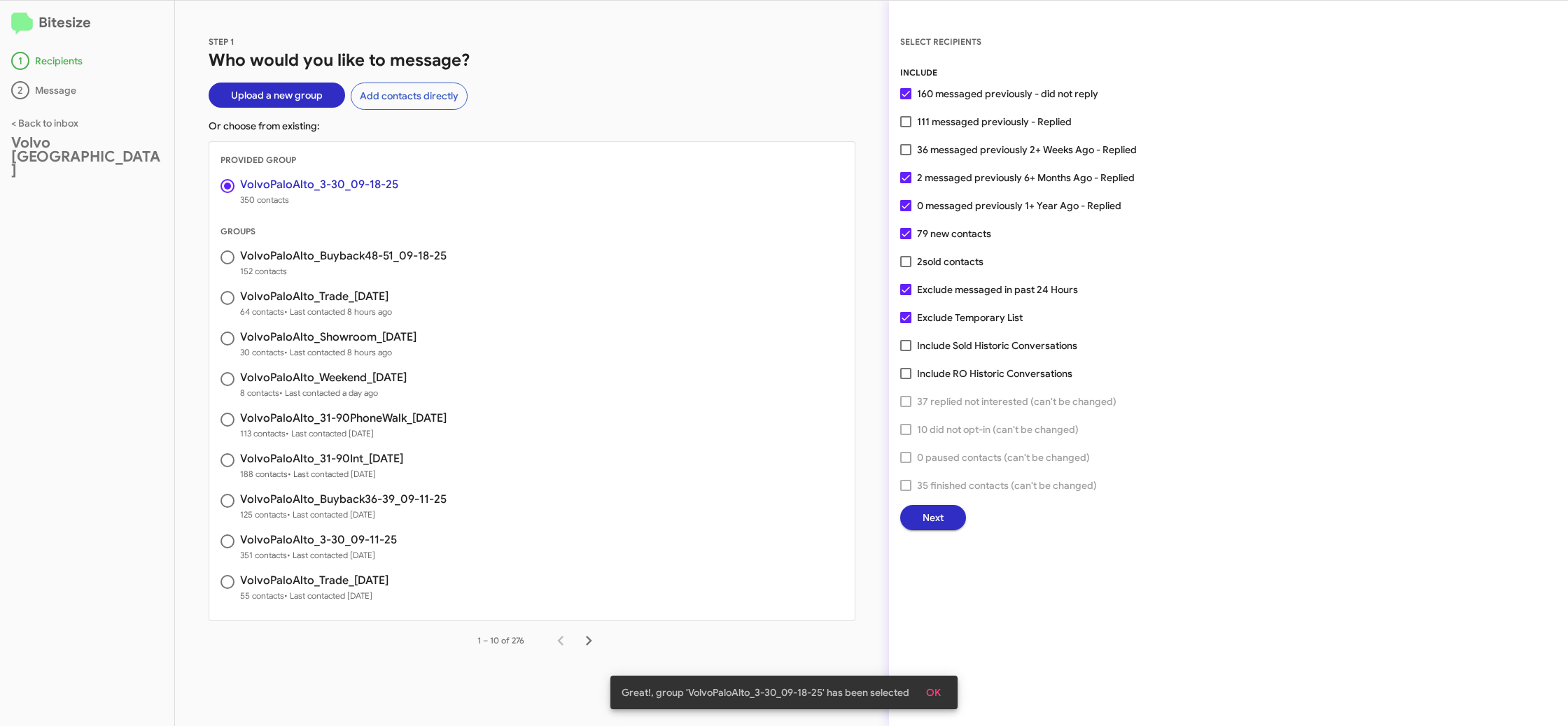
click at [942, 514] on button "Next" at bounding box center [932, 517] width 66 height 25
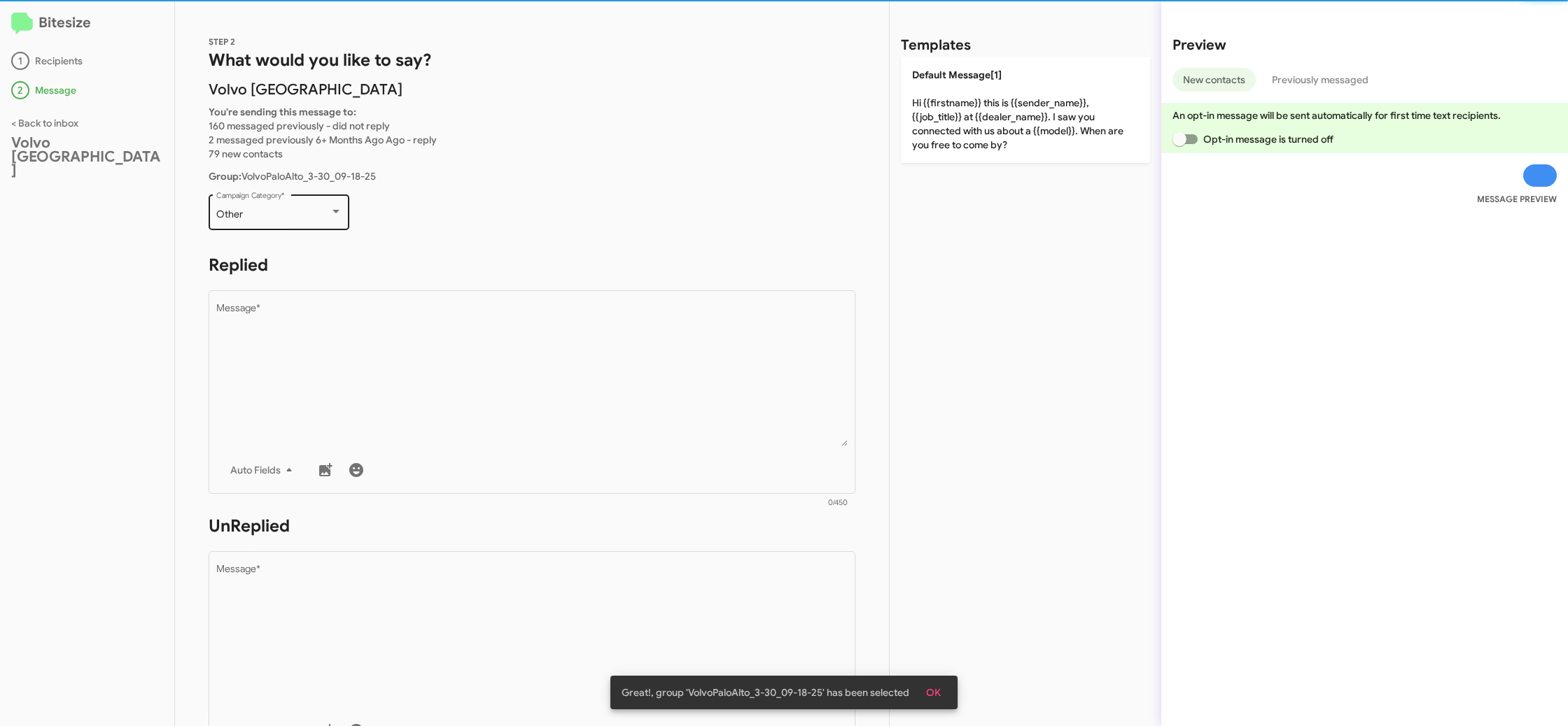
click at [313, 220] on div "Other Campaign Category *" at bounding box center [279, 211] width 126 height 39
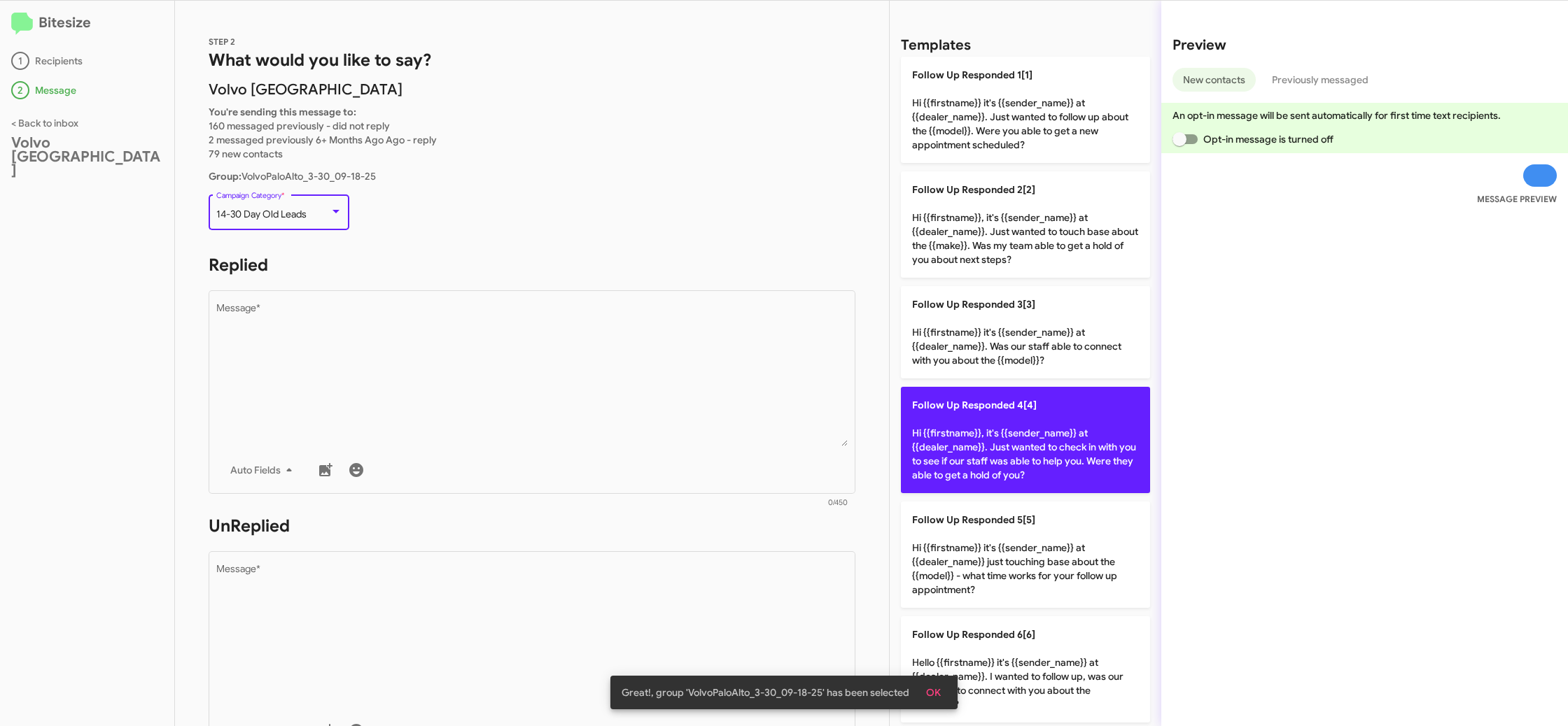
drag, startPoint x: 461, startPoint y: 382, endPoint x: 980, endPoint y: 467, distance: 525.9
click at [461, 382] on textarea "Message *" at bounding box center [532, 375] width 632 height 142
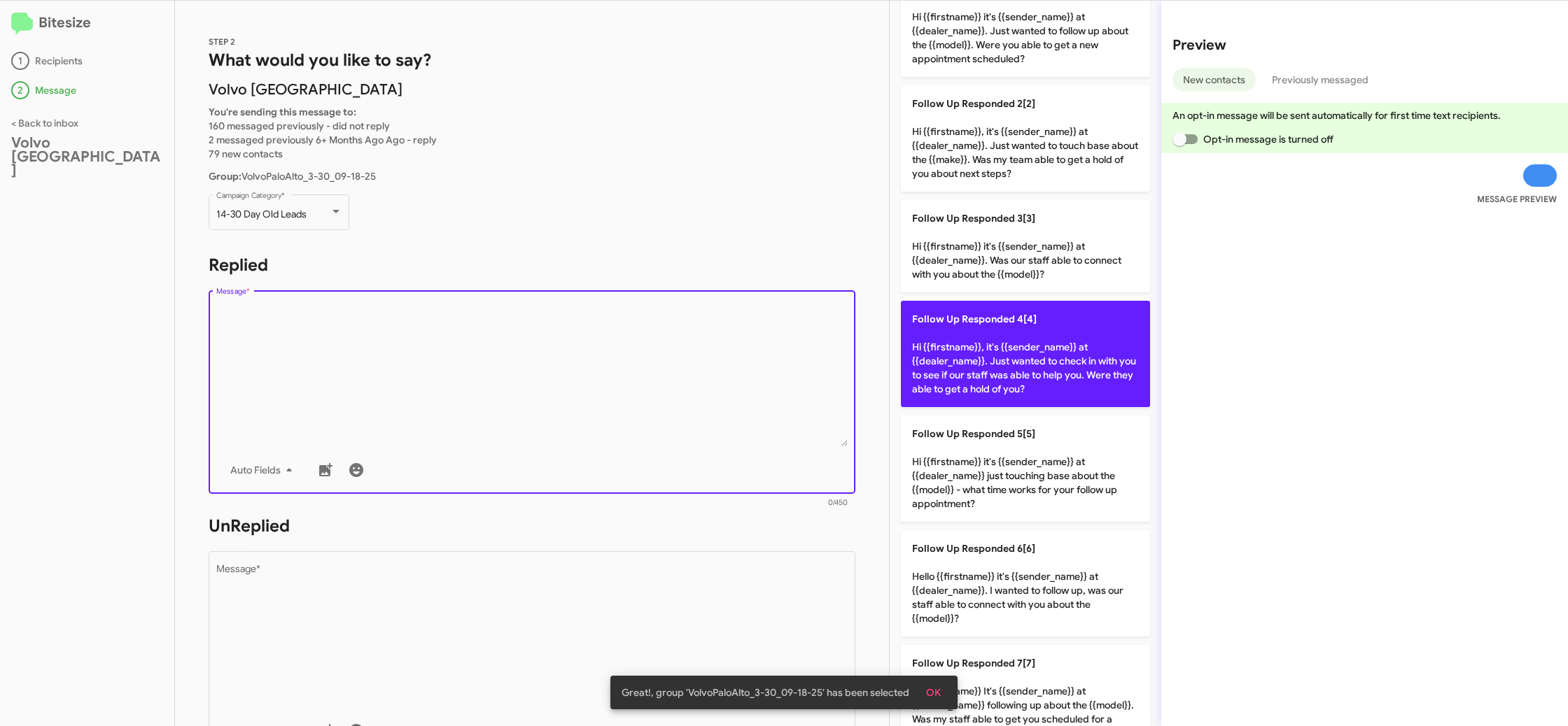
scroll to position [262, 0]
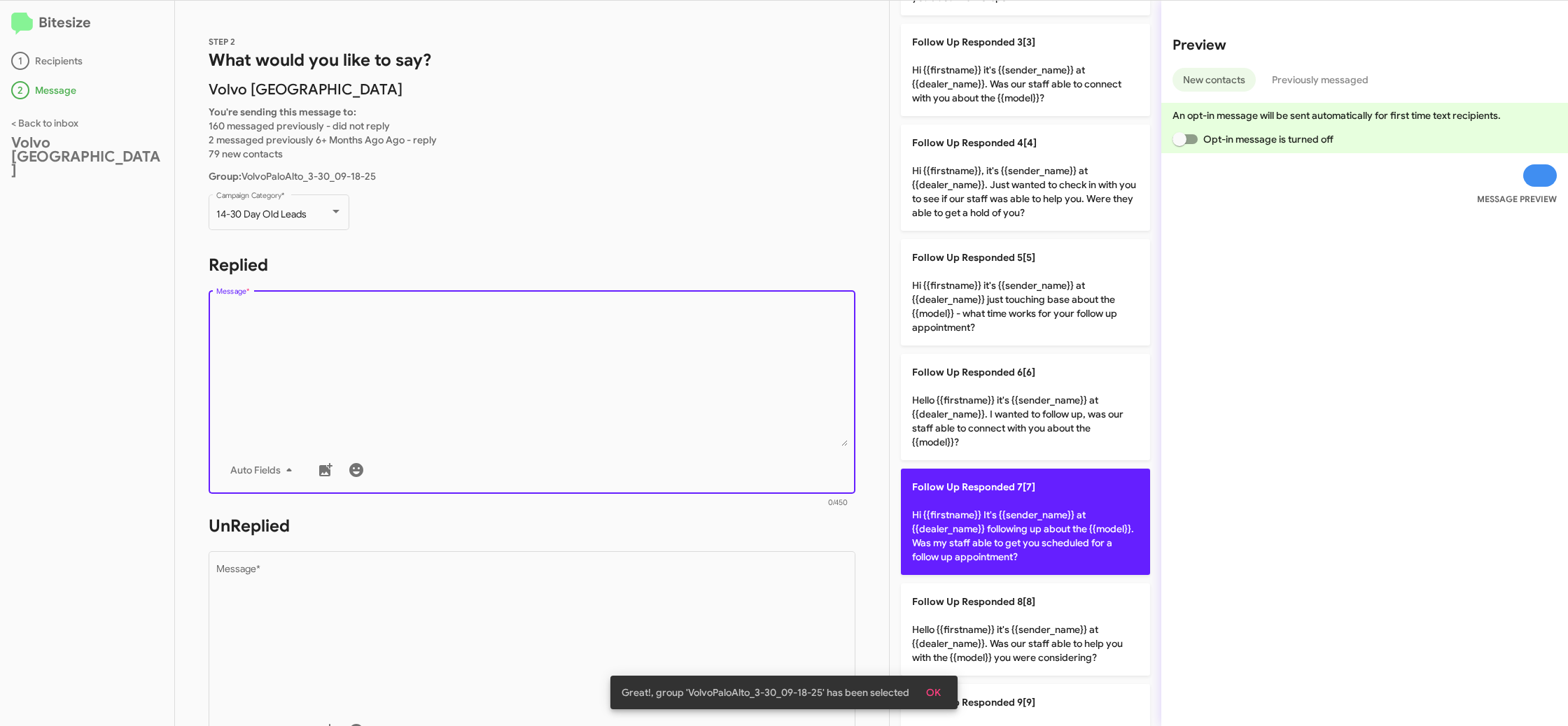
drag, startPoint x: 1033, startPoint y: 535, endPoint x: 973, endPoint y: 528, distance: 60.4
click at [997, 529] on p "Follow Up Responded 7[7] Hi {{firstname}} It's {{sender_name}} at {{dealer_name…" at bounding box center [1025, 521] width 249 height 106
type textarea "Hi {{firstname}} It's {{sender_name}} at {{dealer_name}} following up about the…"
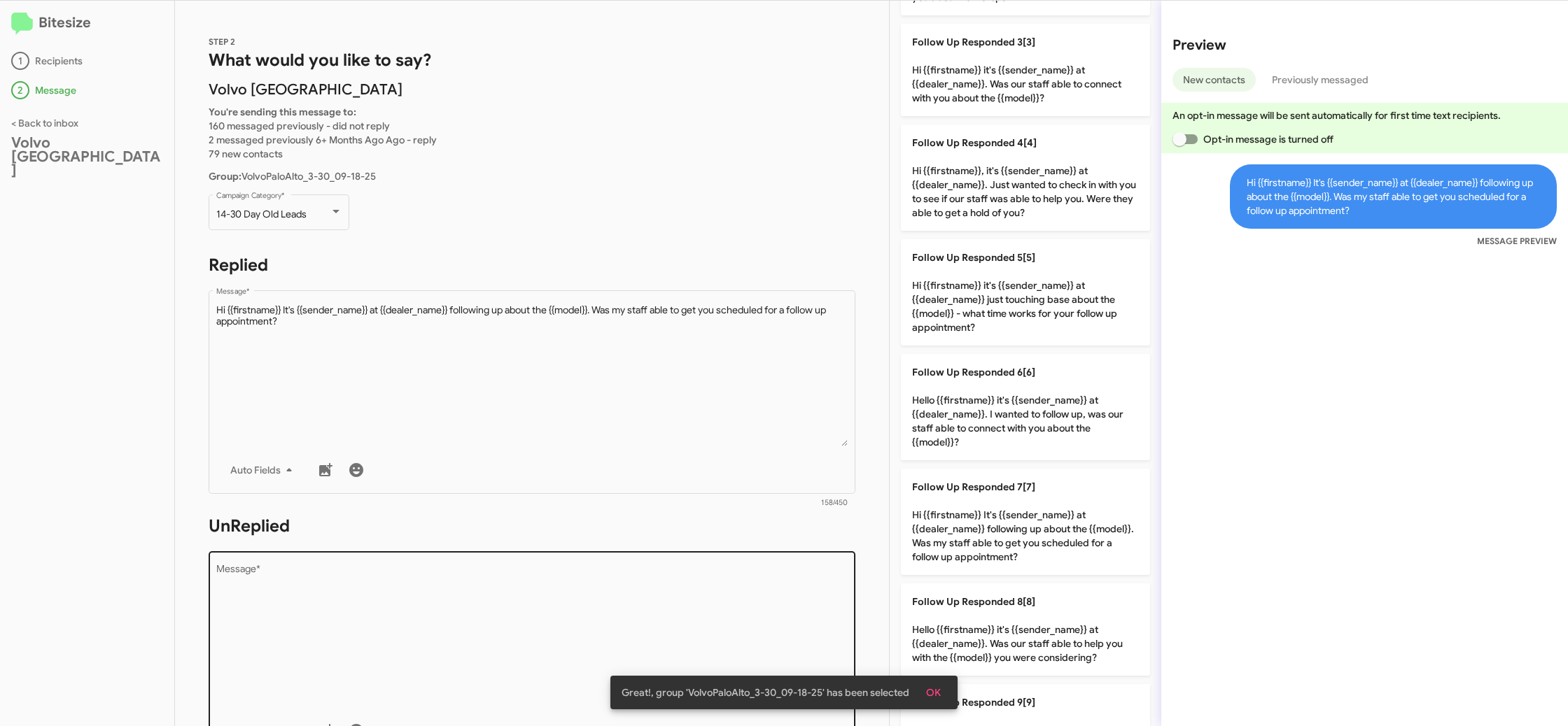
click at [620, 600] on textarea "Message *" at bounding box center [532, 635] width 632 height 142
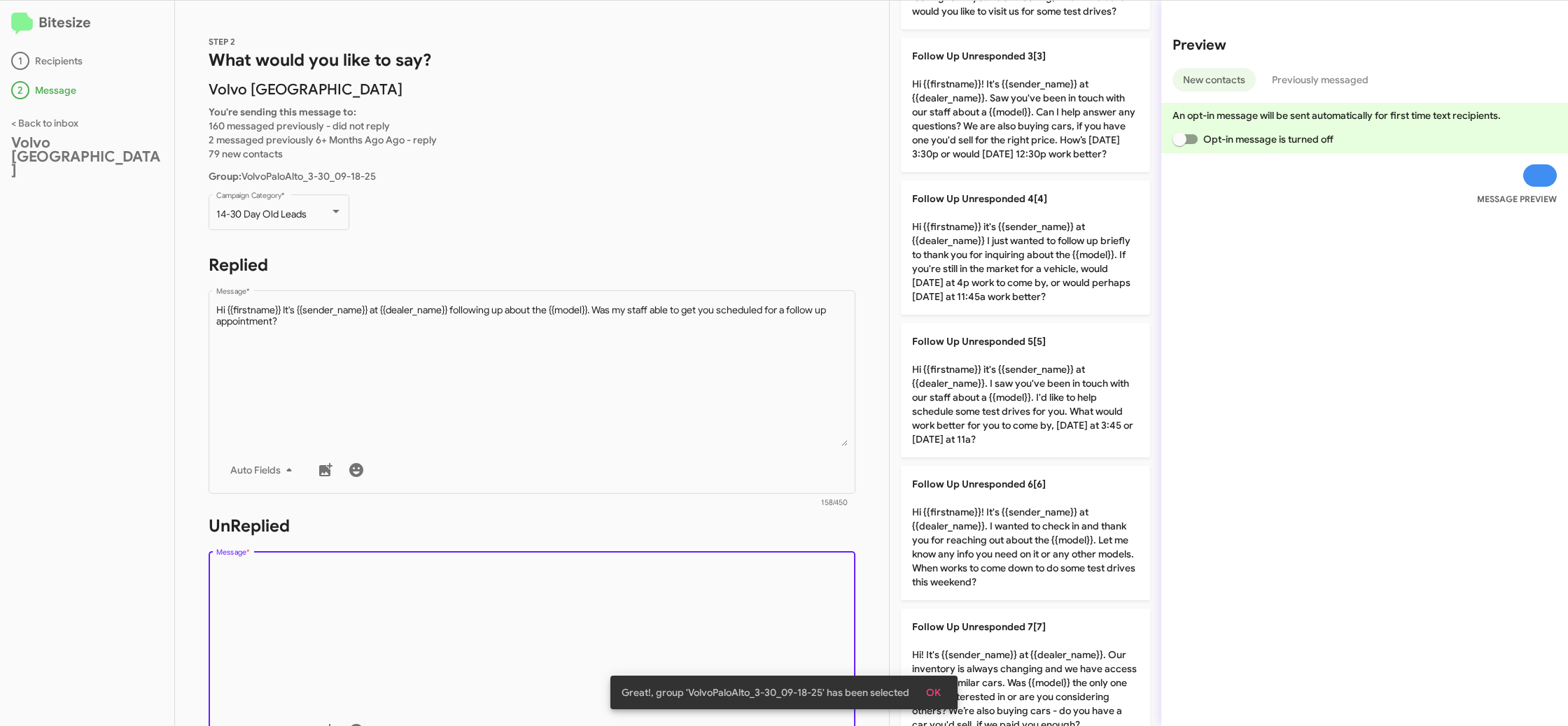
click at [619, 598] on textarea "Message *" at bounding box center [532, 635] width 632 height 142
drag, startPoint x: 619, startPoint y: 598, endPoint x: 765, endPoint y: 530, distance: 161.1
click at [633, 584] on textarea "Message *" at bounding box center [532, 635] width 632 height 142
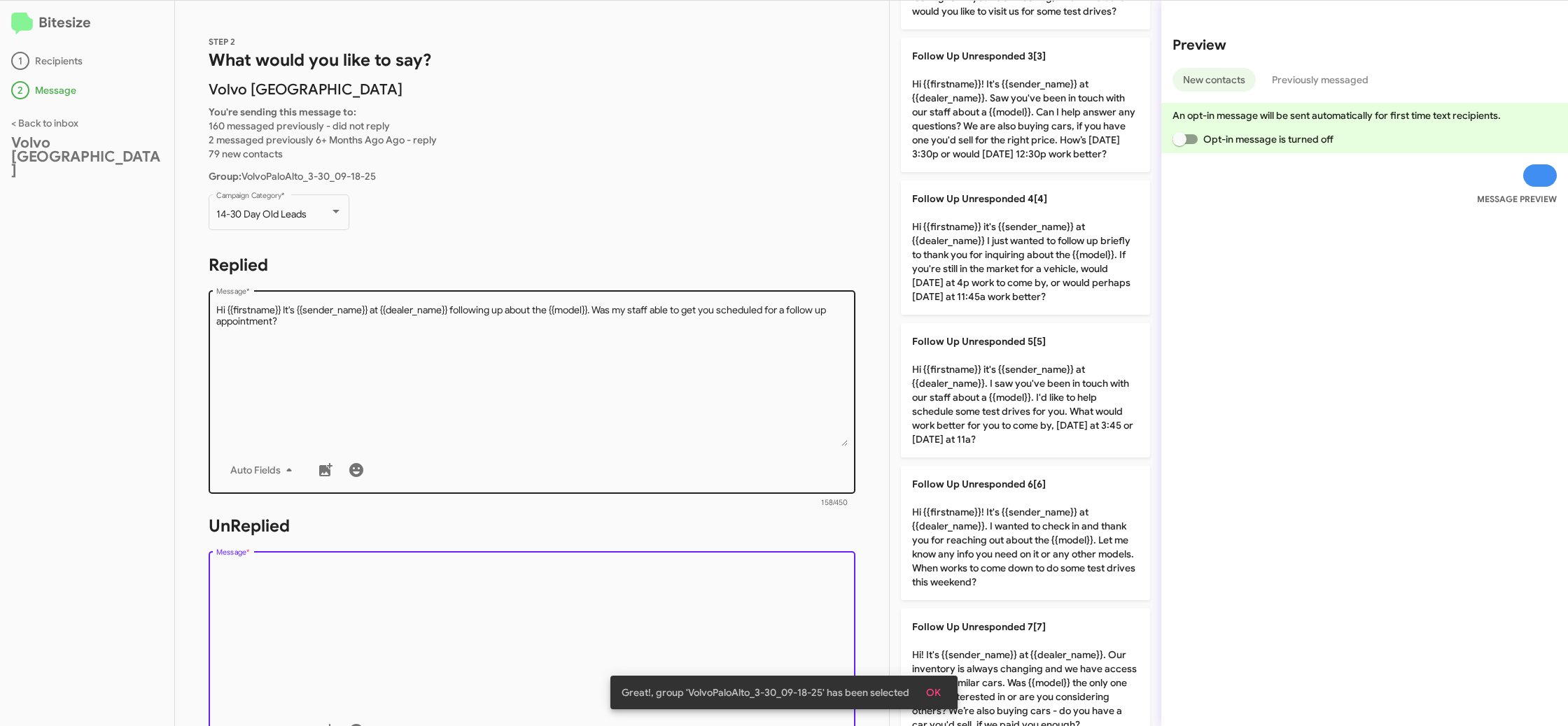
drag, startPoint x: 974, startPoint y: 523, endPoint x: 659, endPoint y: 456, distance: 322.0
click at [963, 523] on p "Follow Up Unresponded 6[6] Hi {{firstname}}! It's {{sender_name}} at {{dealer_n…" at bounding box center [1025, 533] width 249 height 134
type textarea "Hi {{firstname}}! It's {{sender_name}} at {{dealer_name}}. I wanted to check in…"
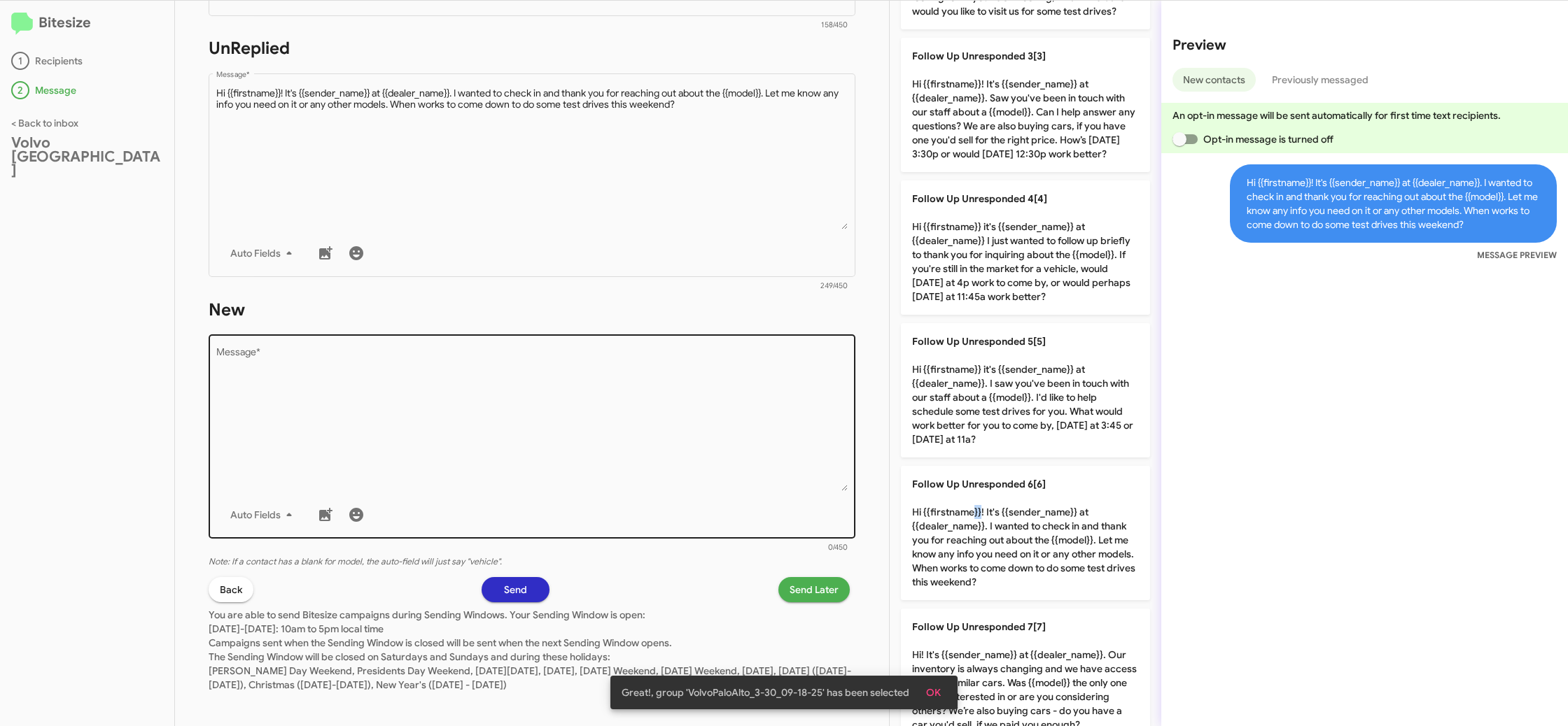
scroll to position [486, 0]
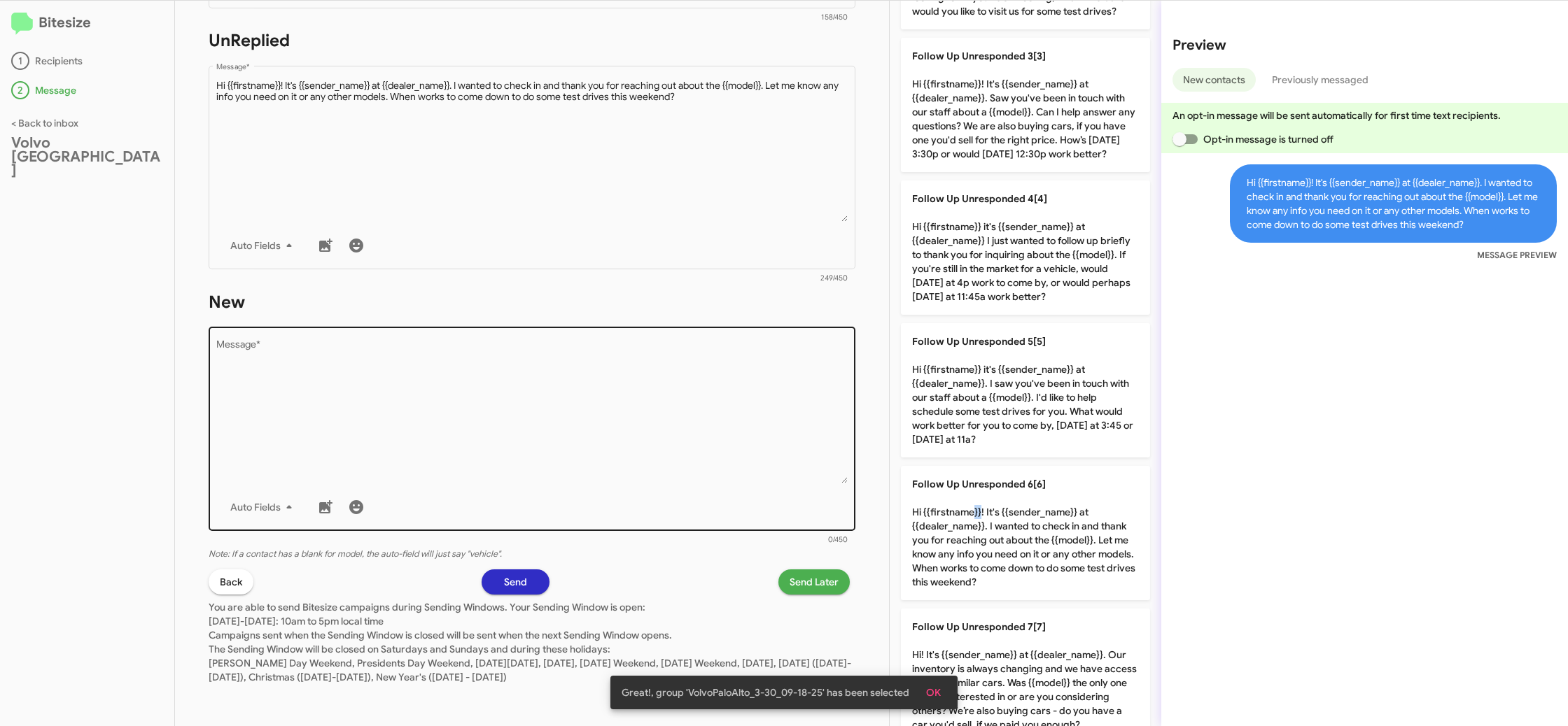
click at [620, 457] on textarea "Message *" at bounding box center [532, 412] width 632 height 142
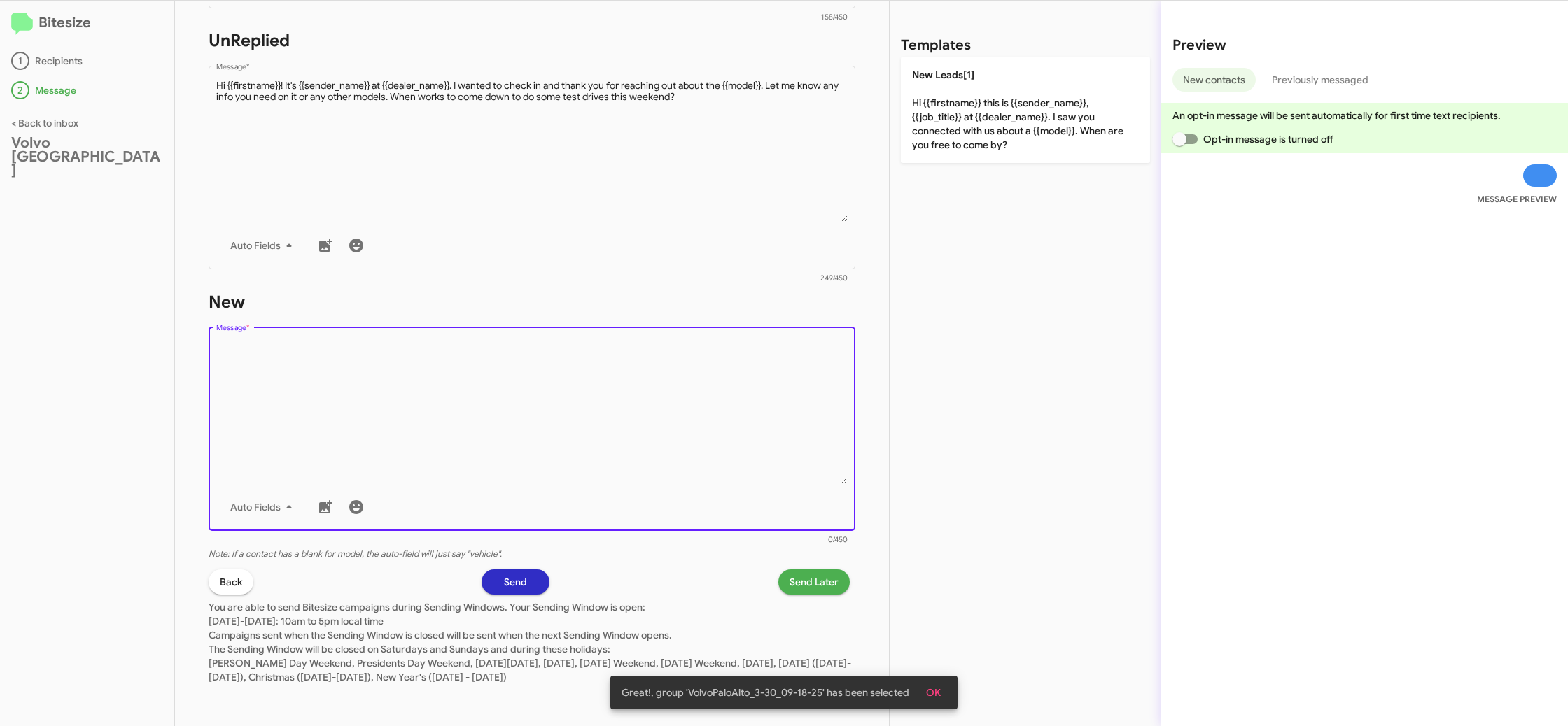
drag, startPoint x: 628, startPoint y: 448, endPoint x: 770, endPoint y: 321, distance: 190.5
click at [676, 404] on textarea "Message *" at bounding box center [532, 412] width 632 height 142
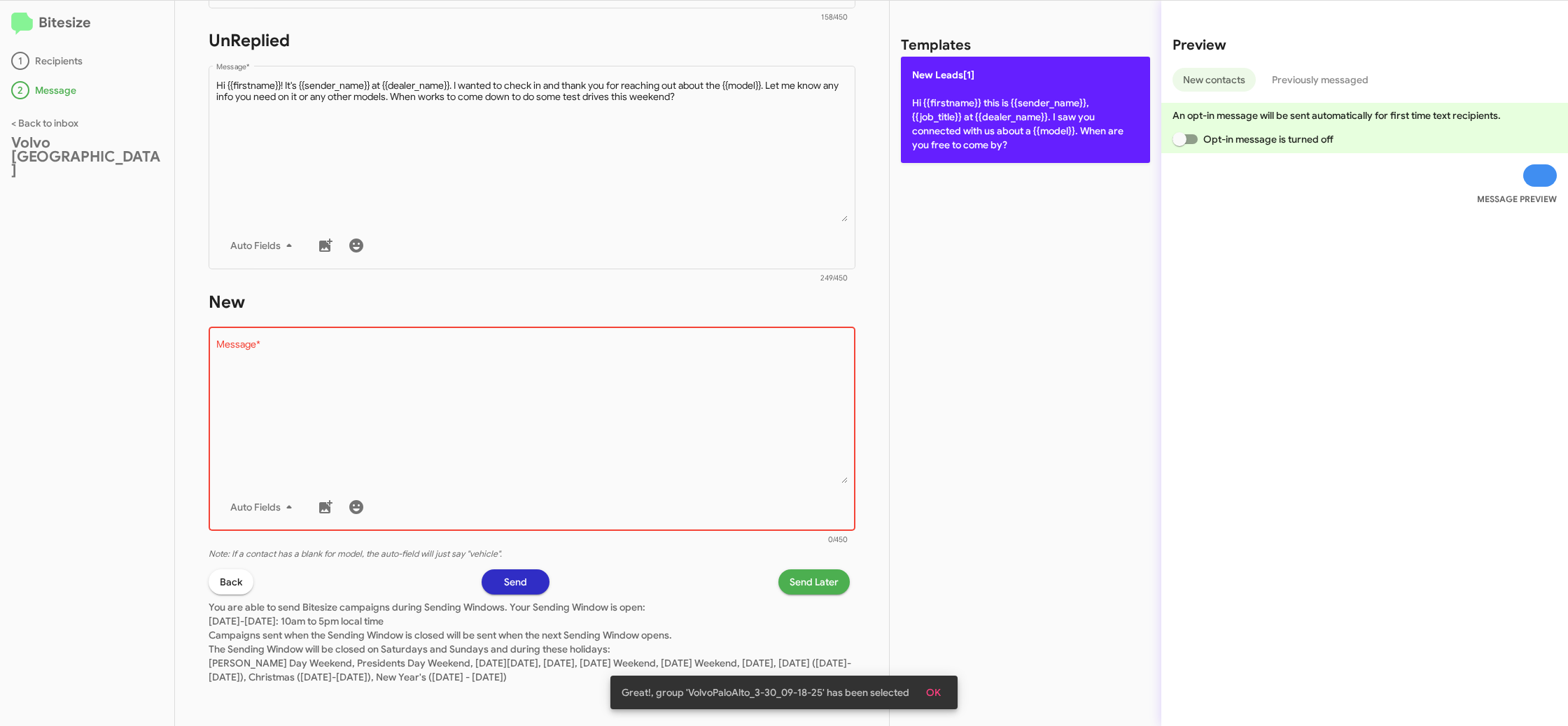
click at [961, 135] on p "New Leads[1] Hi {{firstname}} this is {{sender_name}}, {{job_title}} at {{deale…" at bounding box center [1025, 109] width 249 height 106
type textarea "Hi {{firstname}} this is {{sender_name}}, {{job_title}} at {{dealer_name}}. I s…"
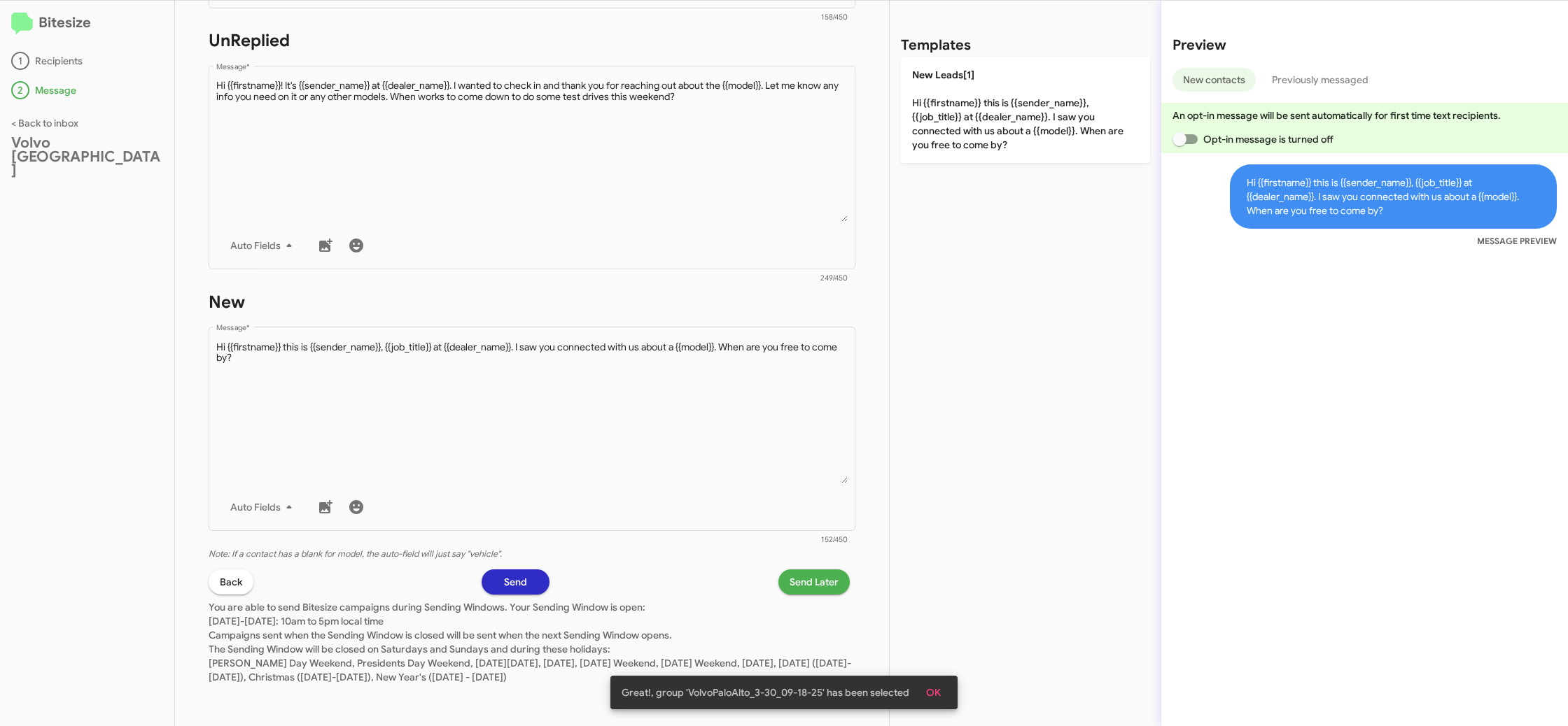
click at [803, 575] on span "Send Later" at bounding box center [814, 581] width 49 height 25
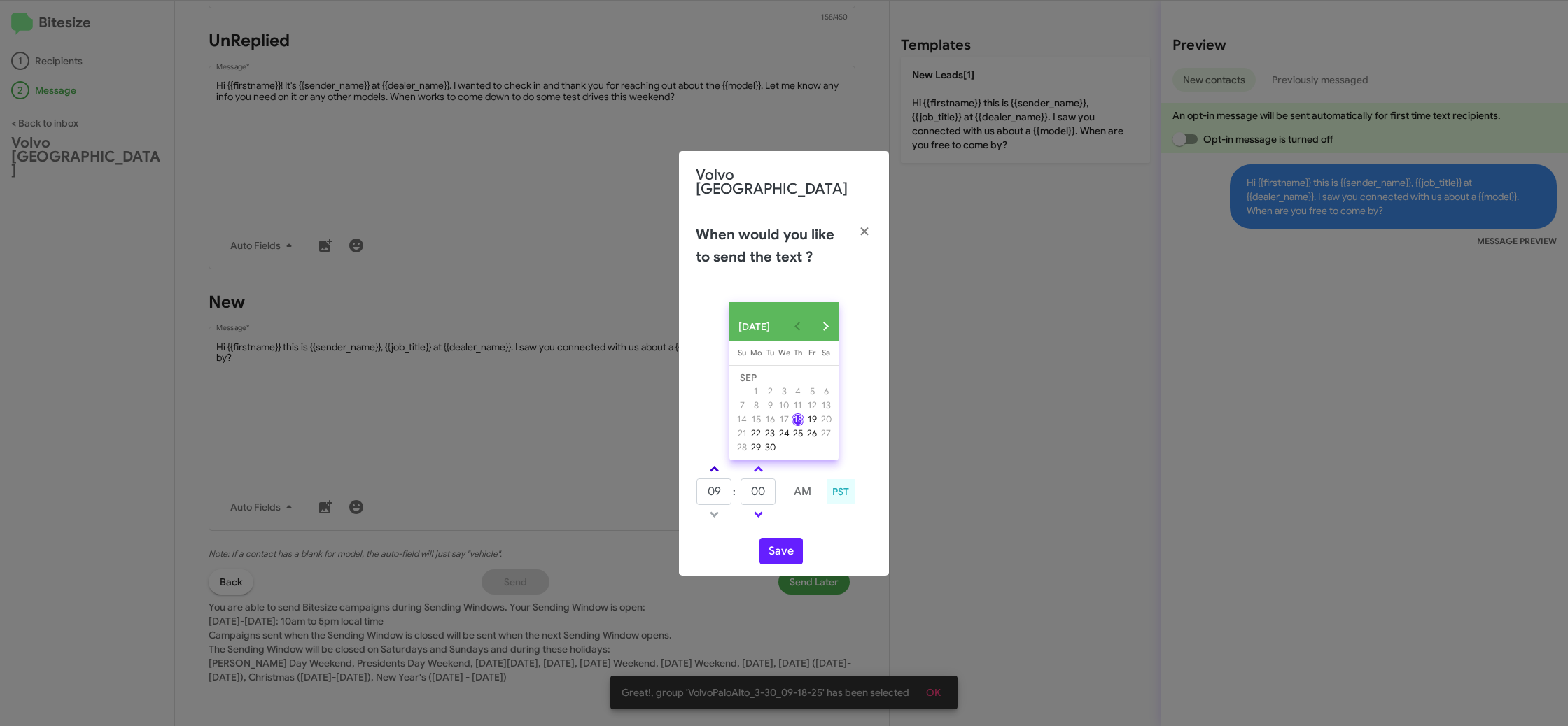
click at [703, 466] on link at bounding box center [714, 469] width 24 height 16
click at [705, 465] on link at bounding box center [714, 469] width 24 height 16
type input "01"
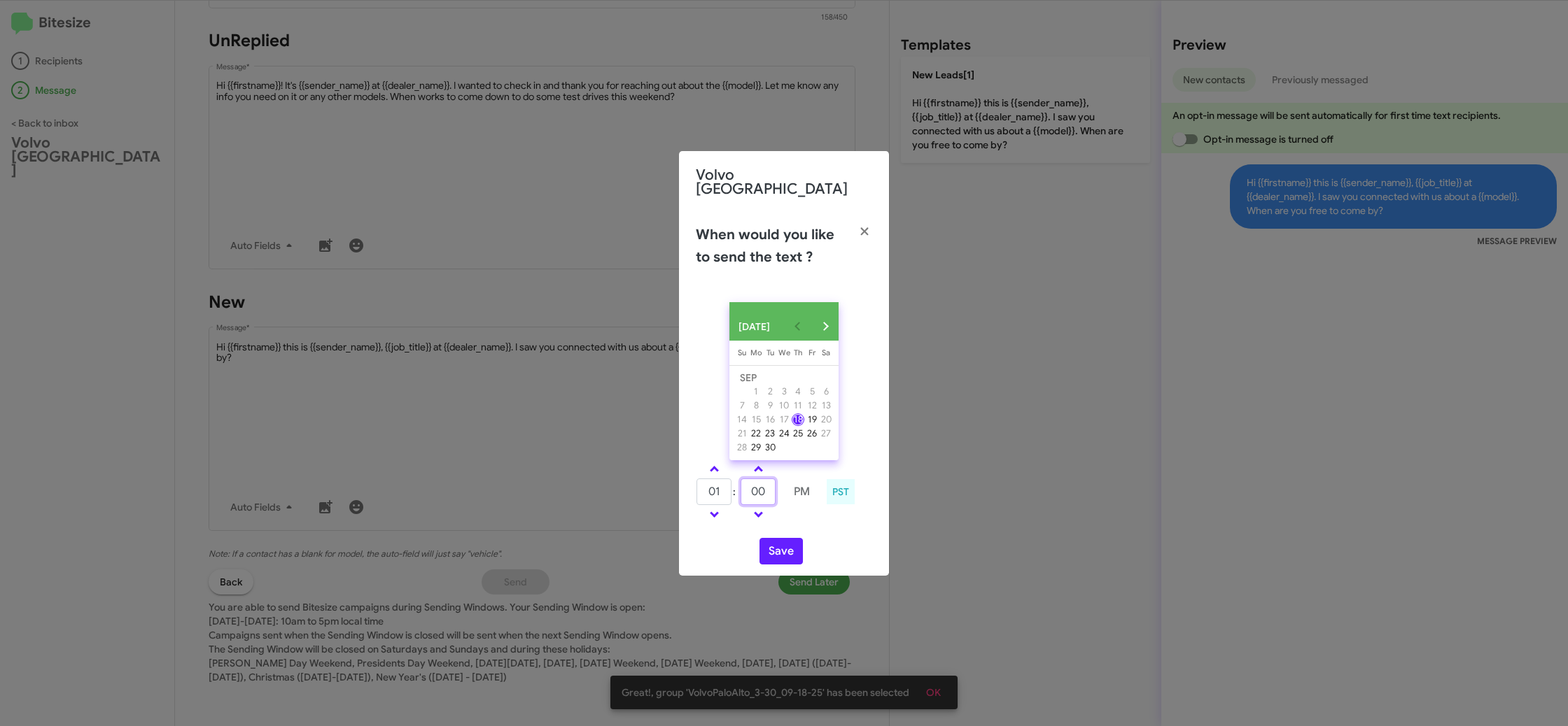
click at [760, 488] on input "00" at bounding box center [757, 491] width 35 height 27
type input "12"
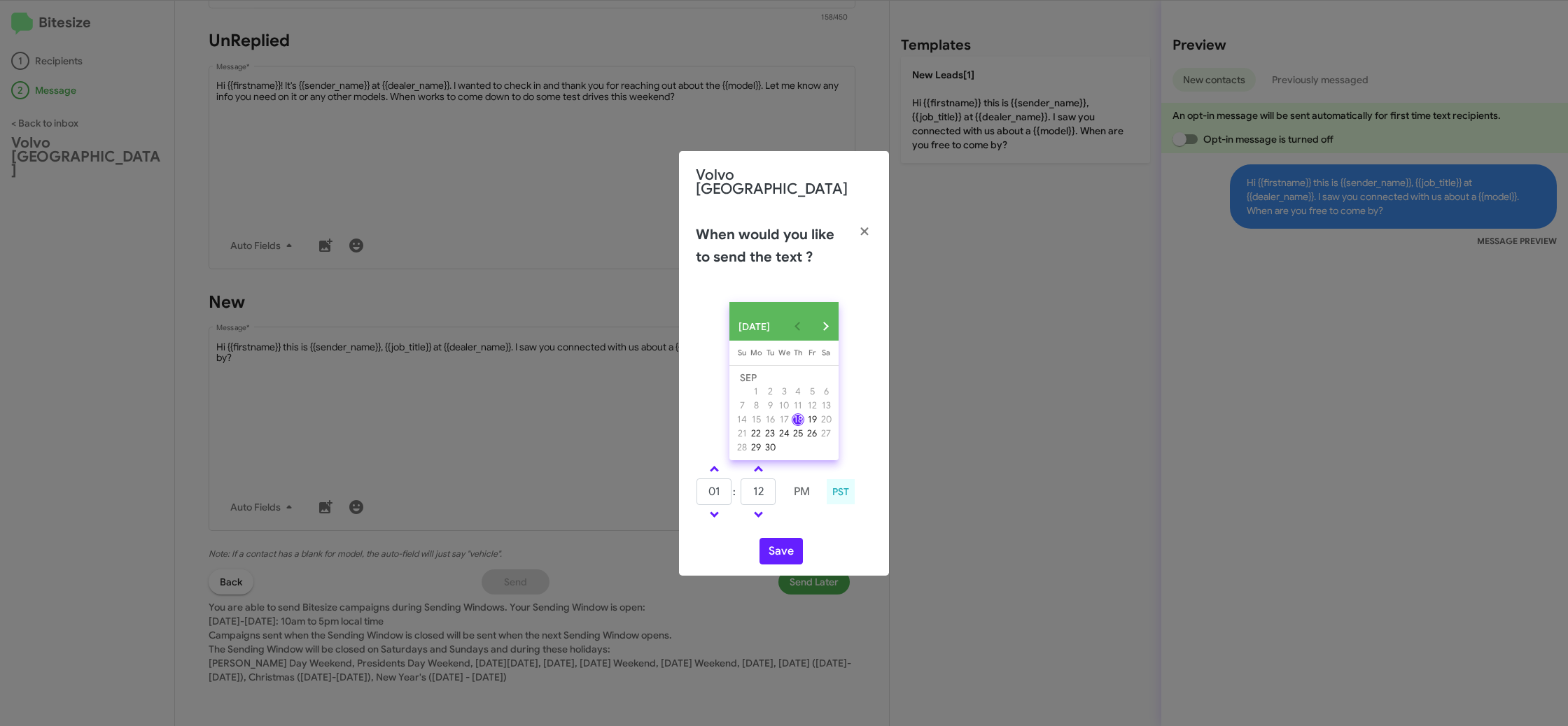
drag, startPoint x: 801, startPoint y: 514, endPoint x: 788, endPoint y: 524, distance: 16.4
click at [799, 515] on td at bounding box center [802, 515] width 36 height 18
click at [786, 529] on div "SEP 2025 Sunday Su Monday Mo Tuesday Tu Wednesday We Thursday Th Friday Fr Satu…" at bounding box center [783, 433] width 210 height 285
click at [786, 538] on button "Save" at bounding box center [782, 551] width 44 height 27
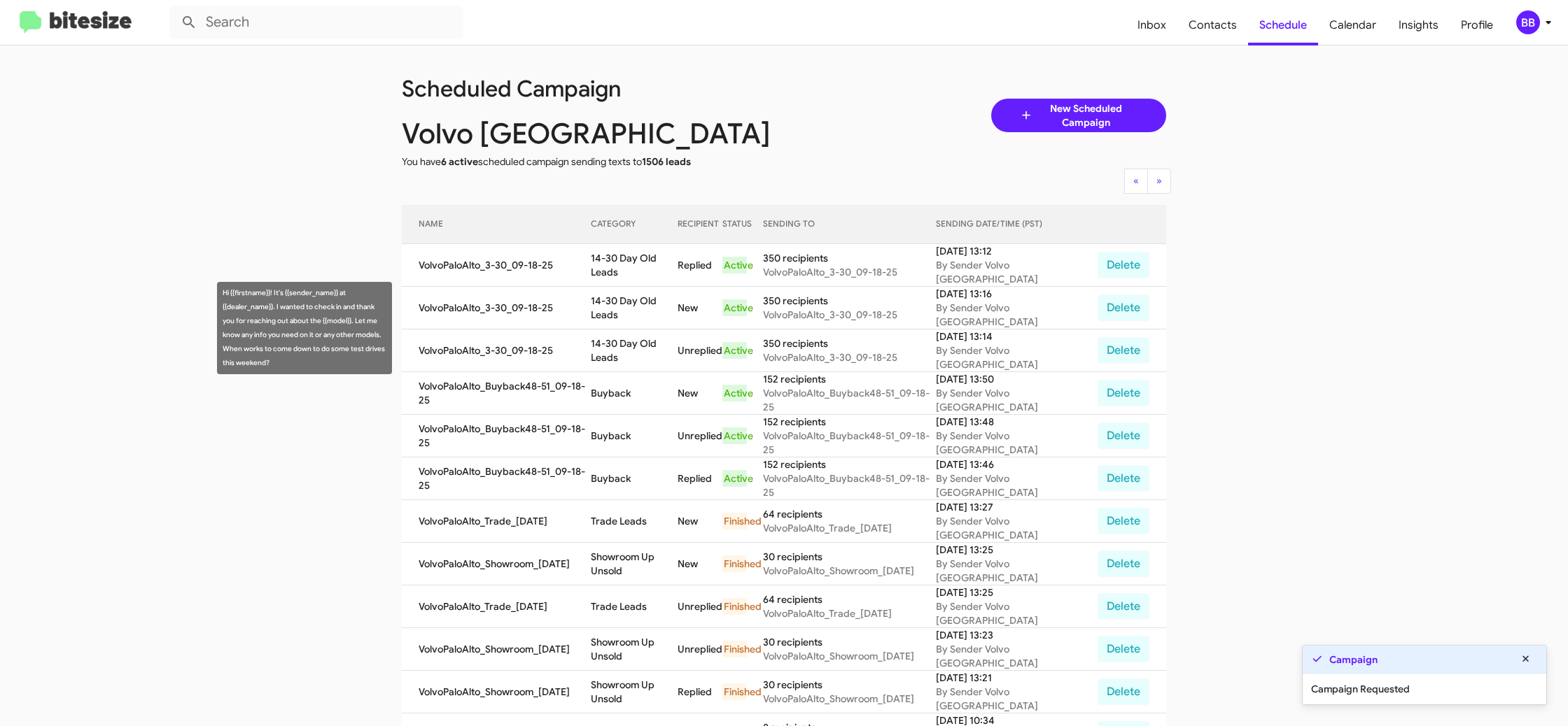
click at [641, 329] on td "14-30 Day Old Leads" at bounding box center [633, 350] width 87 height 43
drag, startPoint x: 641, startPoint y: 316, endPoint x: 650, endPoint y: 304, distance: 15.0
click at [641, 329] on td "14-30 Day Old Leads" at bounding box center [633, 350] width 87 height 43
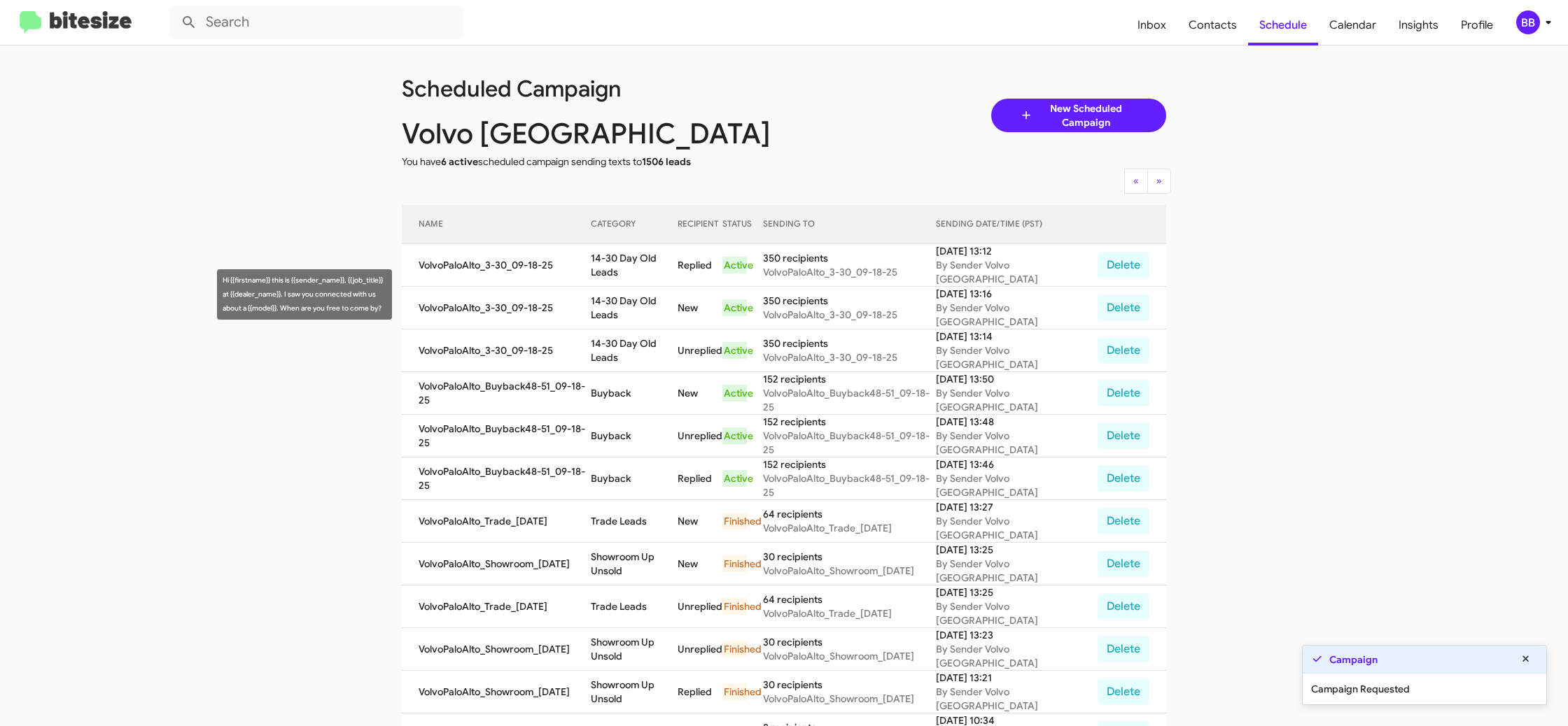
copy td "14-30 Day Old Leads"
